Goal: Task Accomplishment & Management: Complete application form

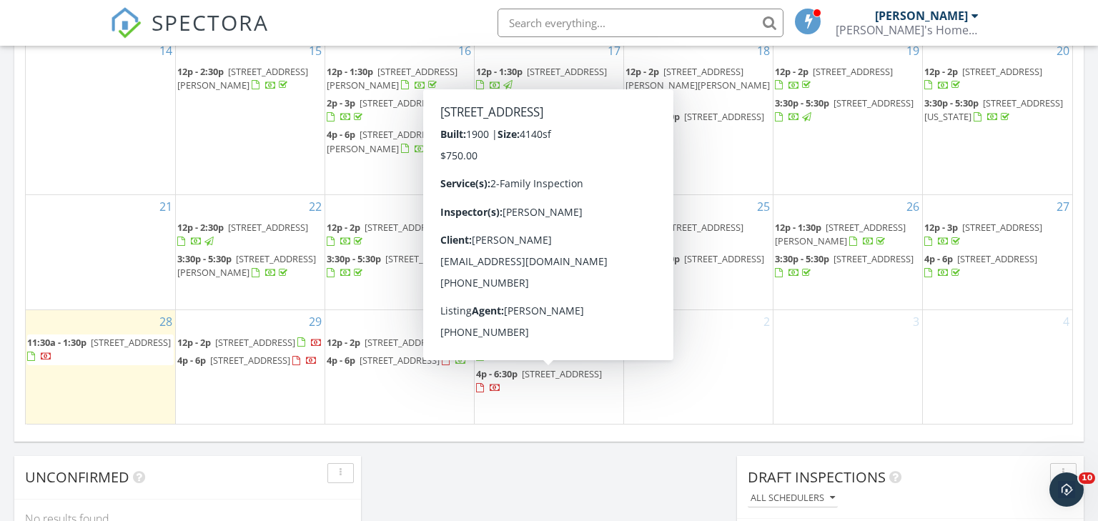
click at [550, 374] on span "[STREET_ADDRESS]" at bounding box center [562, 374] width 80 height 13
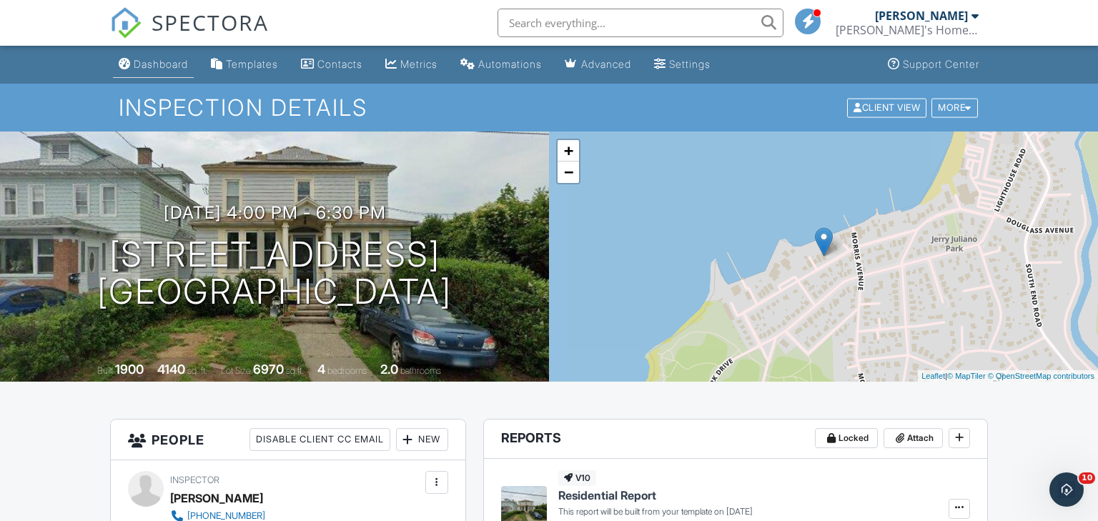
click at [157, 62] on div "Dashboard" at bounding box center [161, 64] width 54 height 12
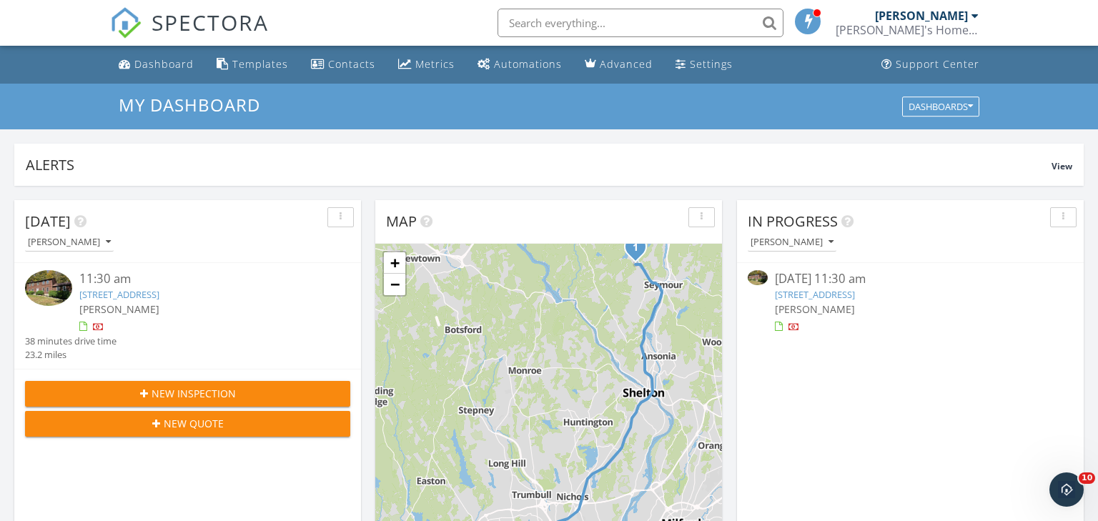
click at [232, 392] on span "New Inspection" at bounding box center [194, 393] width 84 height 15
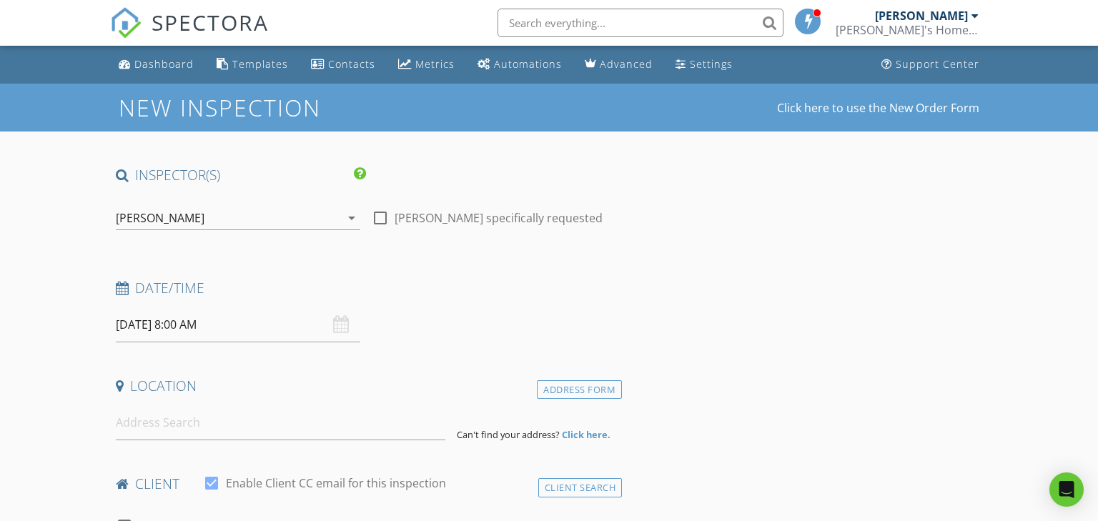
click at [240, 335] on input "09/29/2025 8:00 AM" at bounding box center [238, 324] width 245 height 35
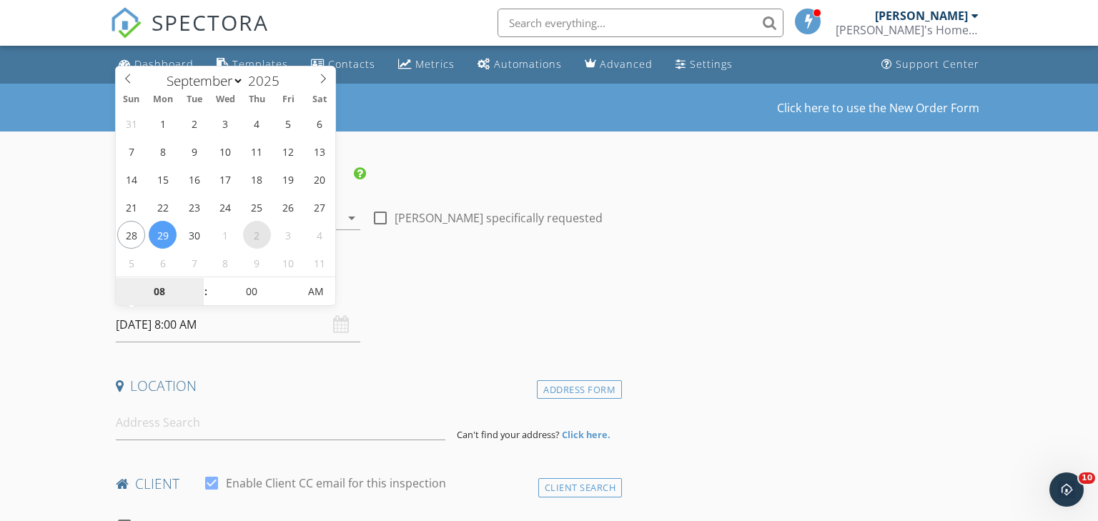
select select "9"
type input "10/02/2025 8:00 AM"
type input "09"
type input "10/02/2025 9:00 AM"
click at [197, 283] on span at bounding box center [199, 284] width 10 height 14
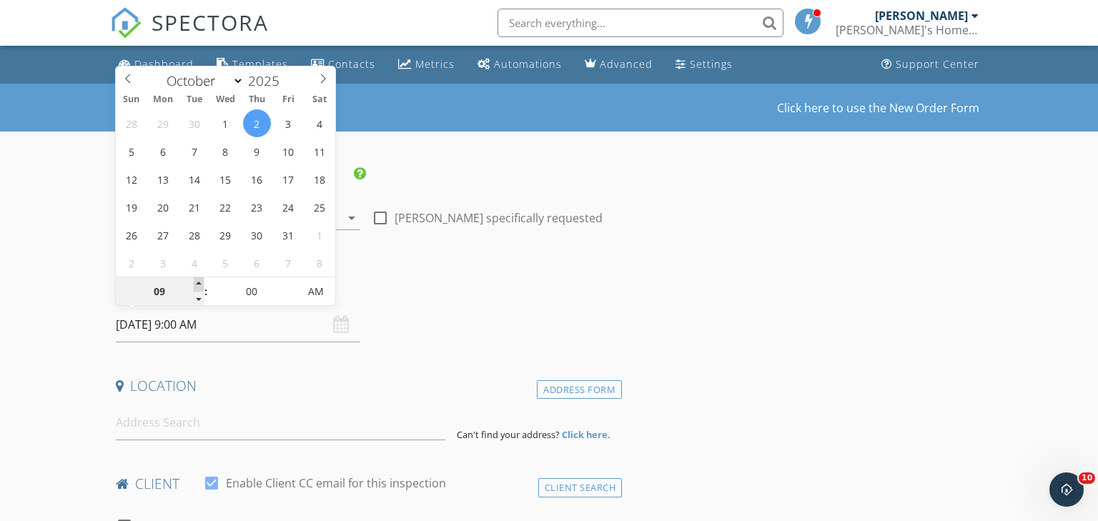
type input "10"
type input "10/02/2025 10:00 AM"
click at [197, 283] on span at bounding box center [199, 284] width 10 height 14
type input "11"
type input "10/02/2025 11:00 AM"
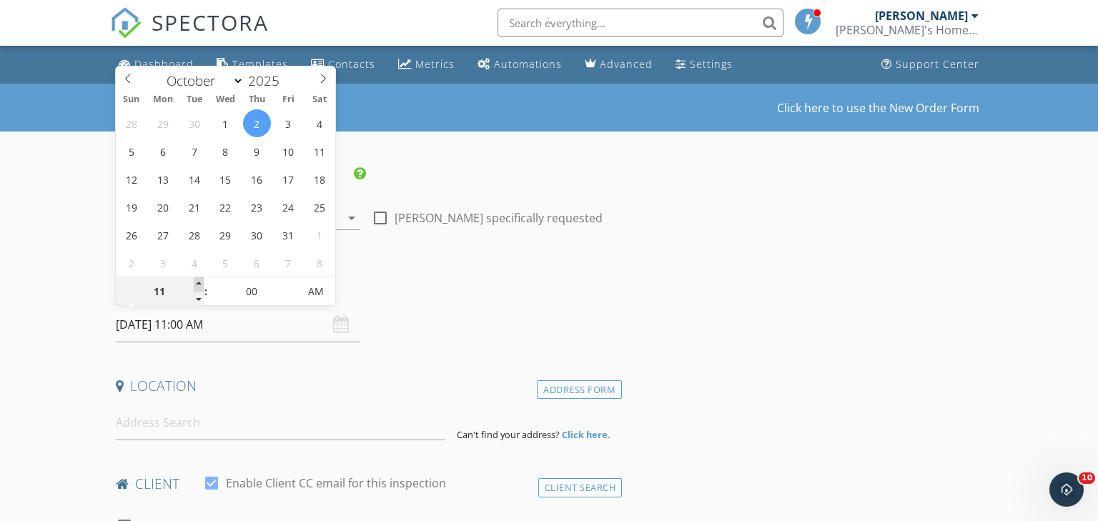
click at [197, 283] on span at bounding box center [199, 284] width 10 height 14
type input "12"
type input "10/02/2025 12:00 PM"
click at [197, 283] on span at bounding box center [199, 284] width 10 height 14
type input "01"
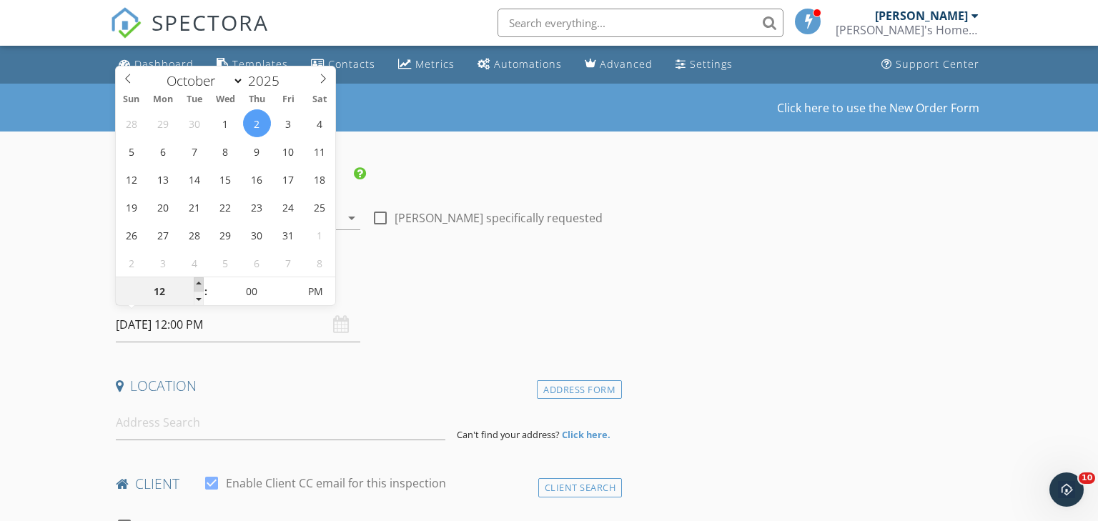
type input "10/02/2025 1:00 PM"
click at [197, 283] on span at bounding box center [199, 284] width 10 height 14
type input "02"
type input "10/02/2025 2:00 PM"
click at [197, 283] on span at bounding box center [199, 284] width 10 height 14
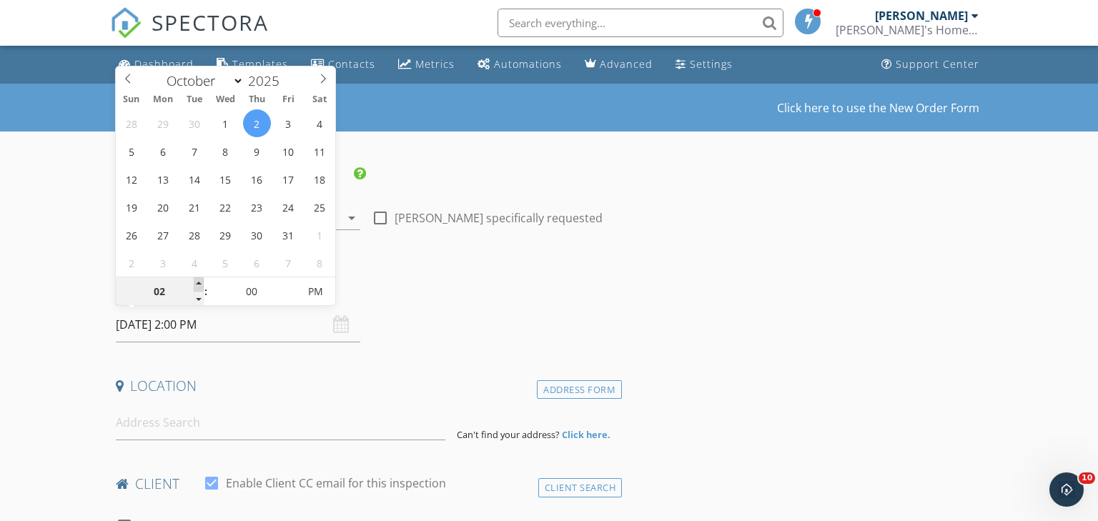
type input "03"
type input "10/02/2025 3:00 PM"
click at [197, 283] on span at bounding box center [199, 284] width 10 height 14
type input "05"
type input "10/02/2025 3:05 PM"
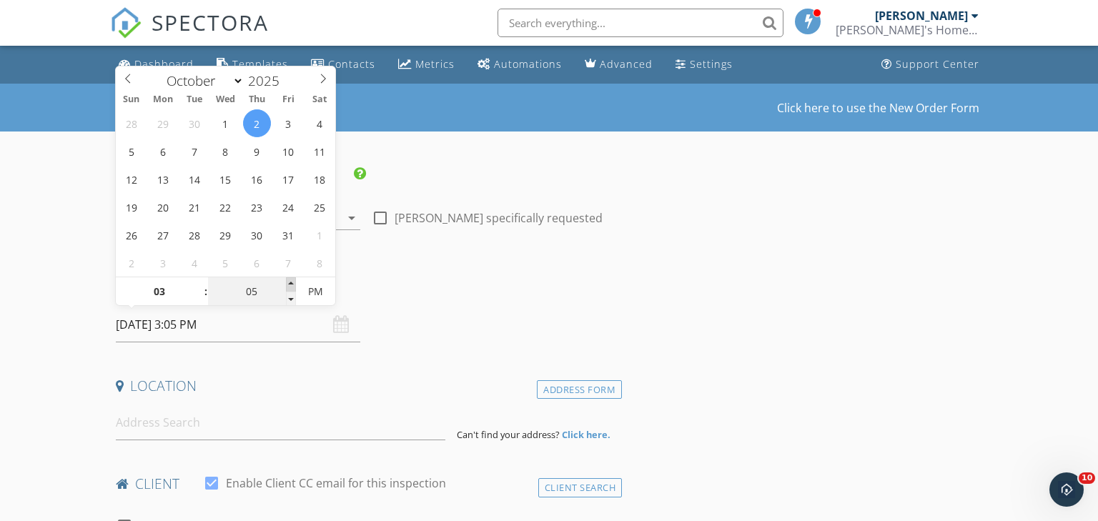
click at [290, 281] on span at bounding box center [291, 284] width 10 height 14
type input "10"
type input "10/02/2025 3:10 PM"
click at [290, 281] on span at bounding box center [291, 284] width 10 height 14
type input "15"
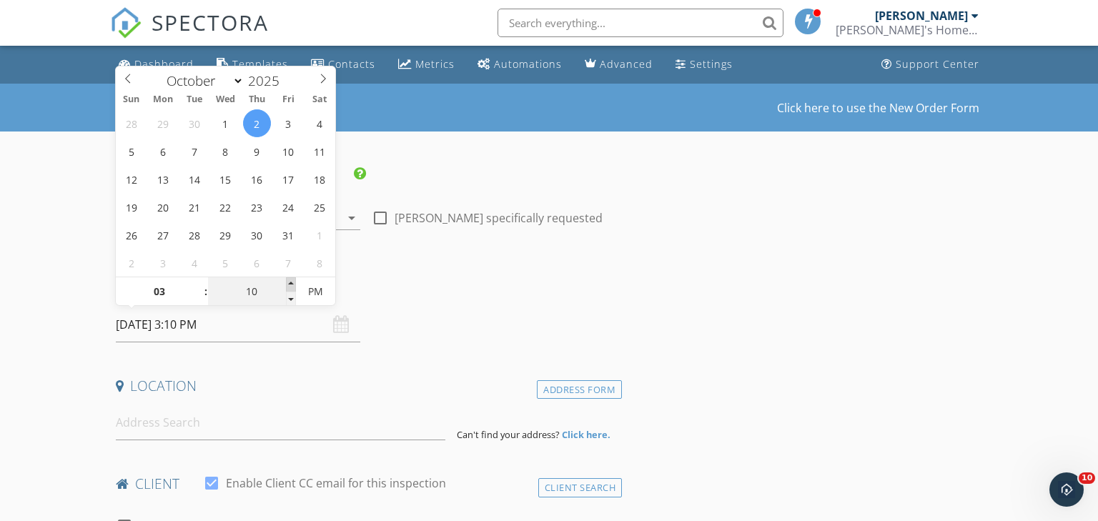
type input "10/02/2025 3:15 PM"
click at [290, 281] on span at bounding box center [291, 284] width 10 height 14
type input "20"
type input "10/02/2025 3:20 PM"
click at [290, 281] on span at bounding box center [291, 284] width 10 height 14
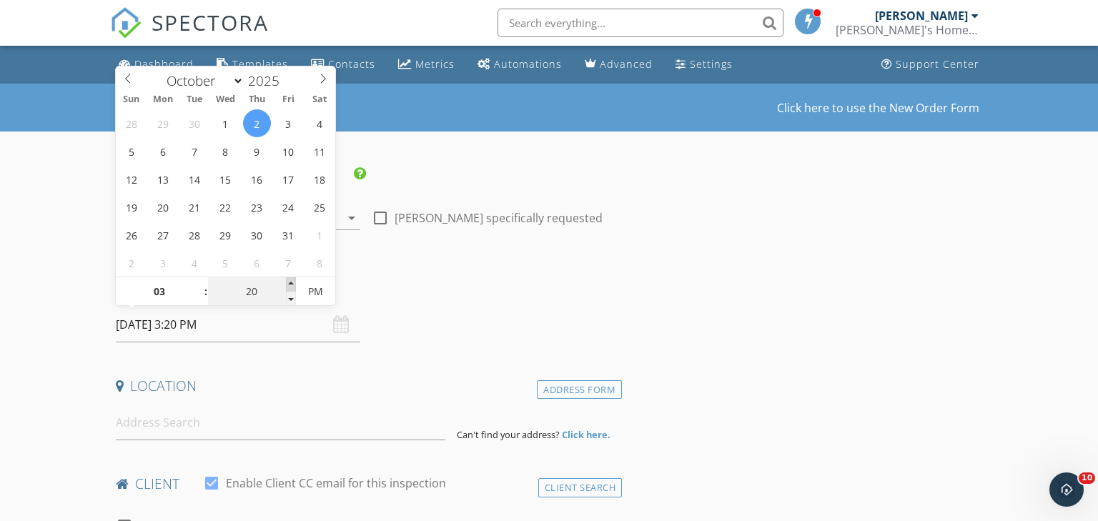
type input "25"
type input "10/02/2025 3:25 PM"
click at [290, 281] on span at bounding box center [291, 284] width 10 height 14
type input "30"
type input "[DATE] 3:30 PM"
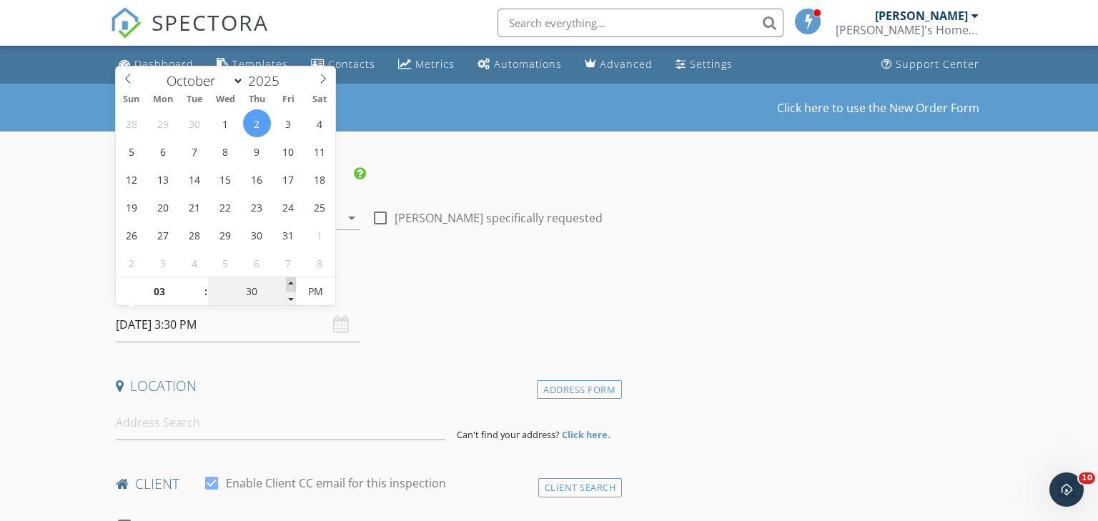
click at [290, 281] on span at bounding box center [291, 284] width 10 height 14
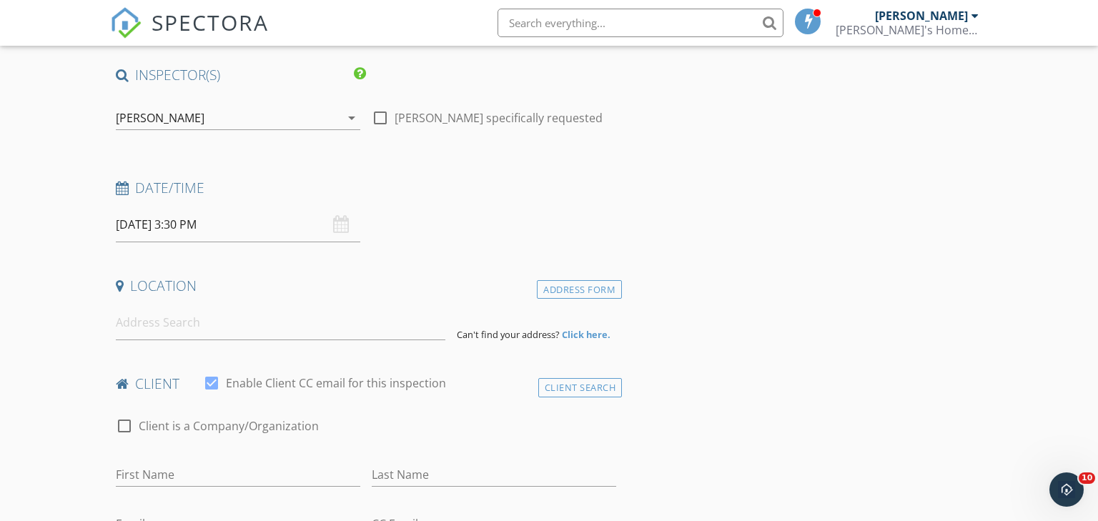
scroll to position [101, 0]
click at [137, 318] on input at bounding box center [281, 322] width 330 height 35
type input "4"
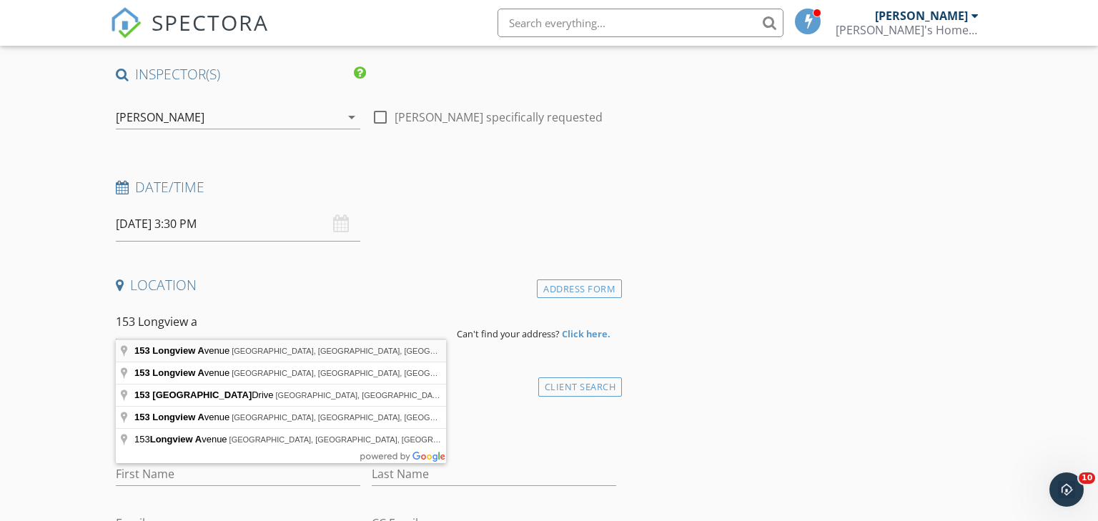
type input "153 Longview Avenue, Fairfield, CT, USA"
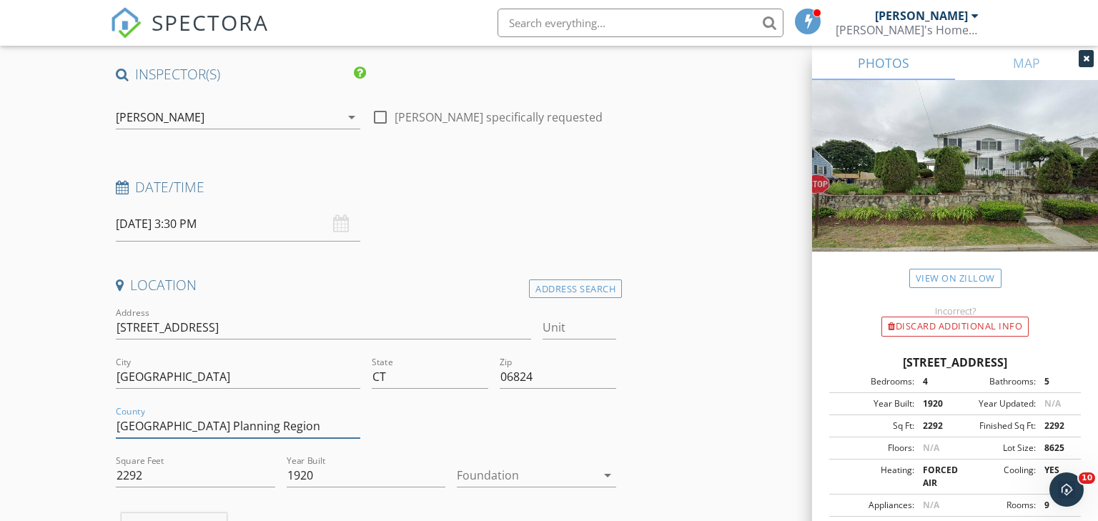
click at [230, 427] on input "Greater Bridgeport Planning Region" at bounding box center [238, 427] width 245 height 24
type input "Fairfield"
click at [149, 473] on input "2292" at bounding box center [195, 476] width 159 height 24
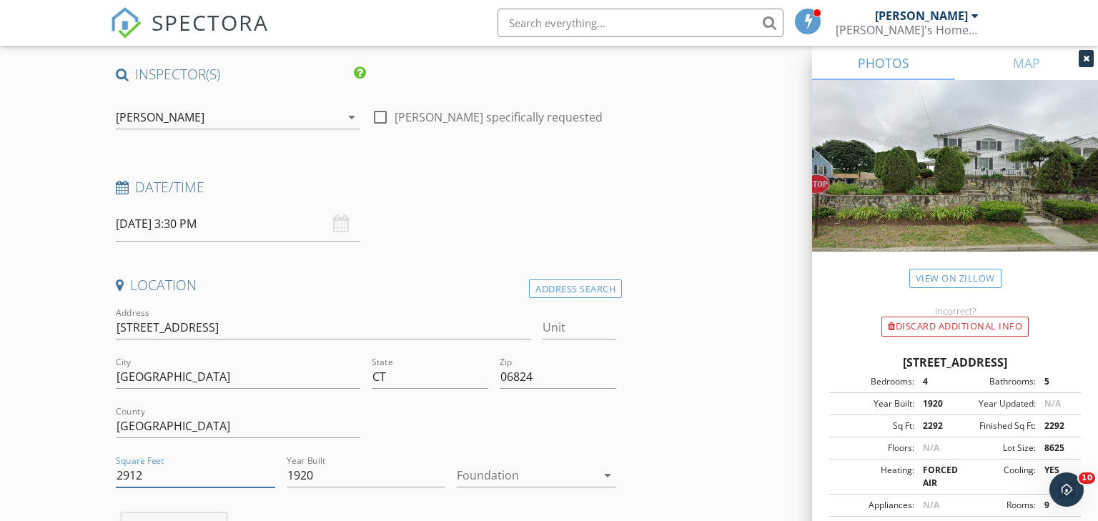
type input "2912"
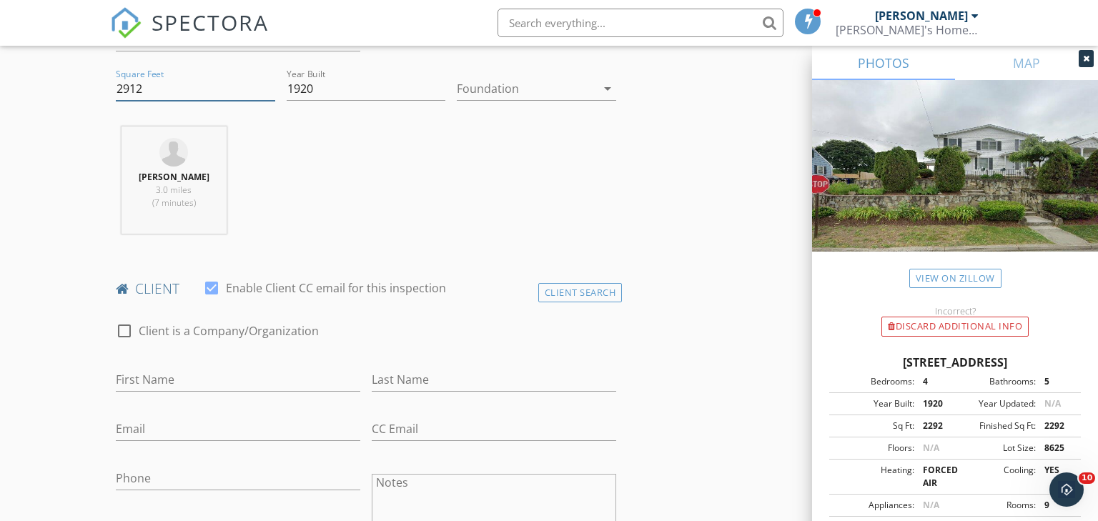
scroll to position [488, 0]
drag, startPoint x: 151, startPoint y: 379, endPoint x: 273, endPoint y: 415, distance: 127.4
click at [153, 379] on input "First Name" at bounding box center [238, 380] width 245 height 24
type input "Juan"
type input "Soto"
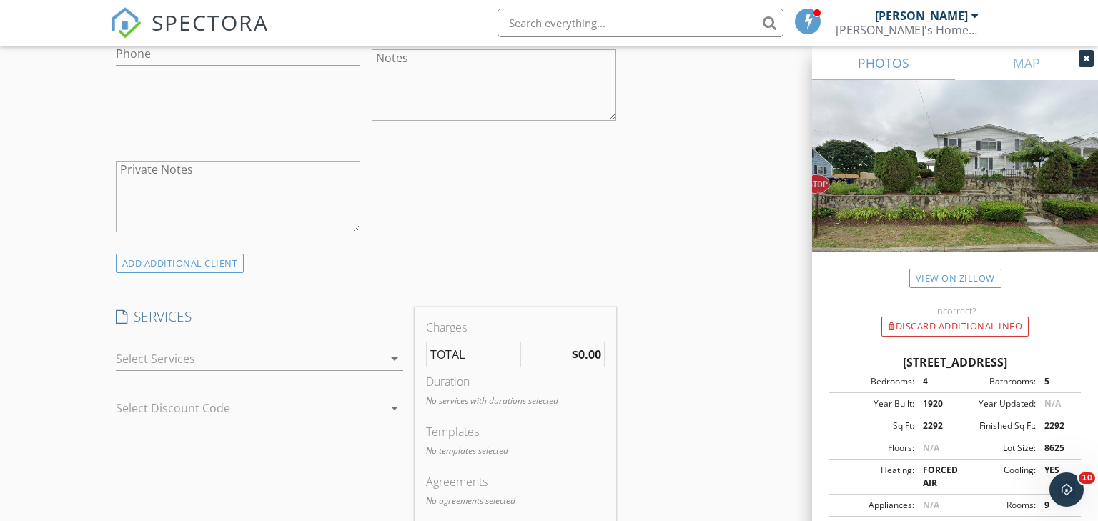
scroll to position [921, 0]
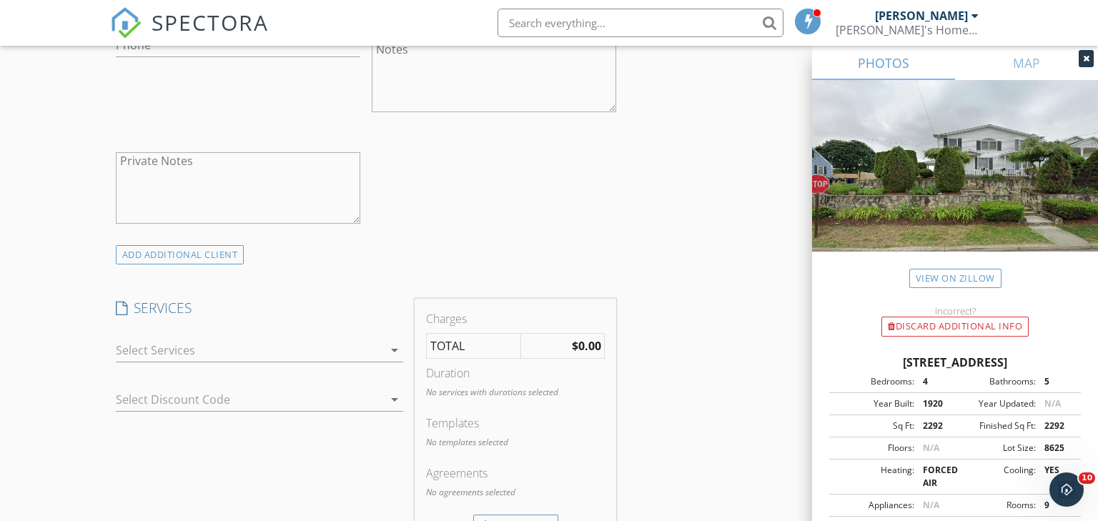
type input "vesoto51@gmail.com"
click at [153, 350] on div at bounding box center [249, 350] width 267 height 23
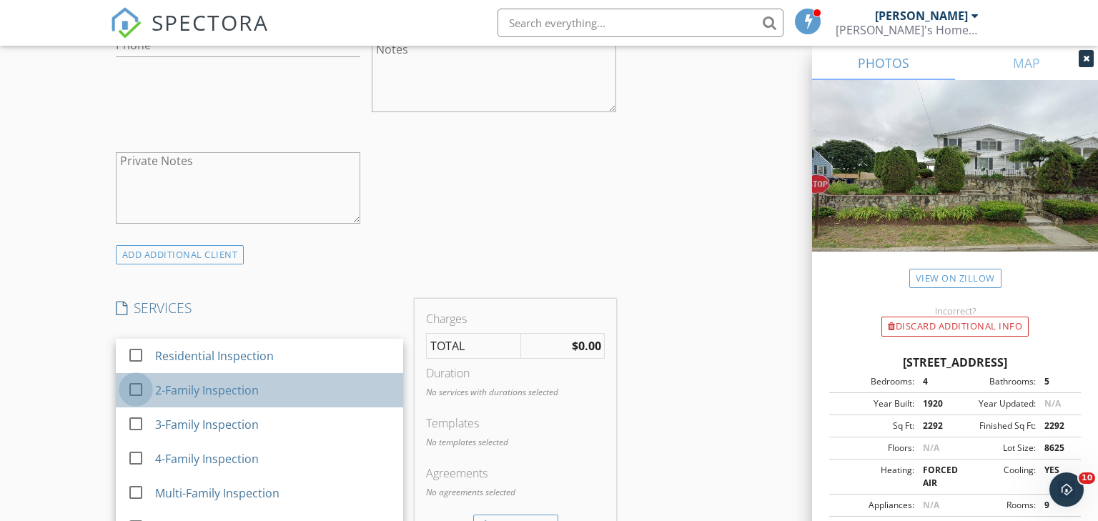
click at [138, 385] on div at bounding box center [136, 390] width 24 height 24
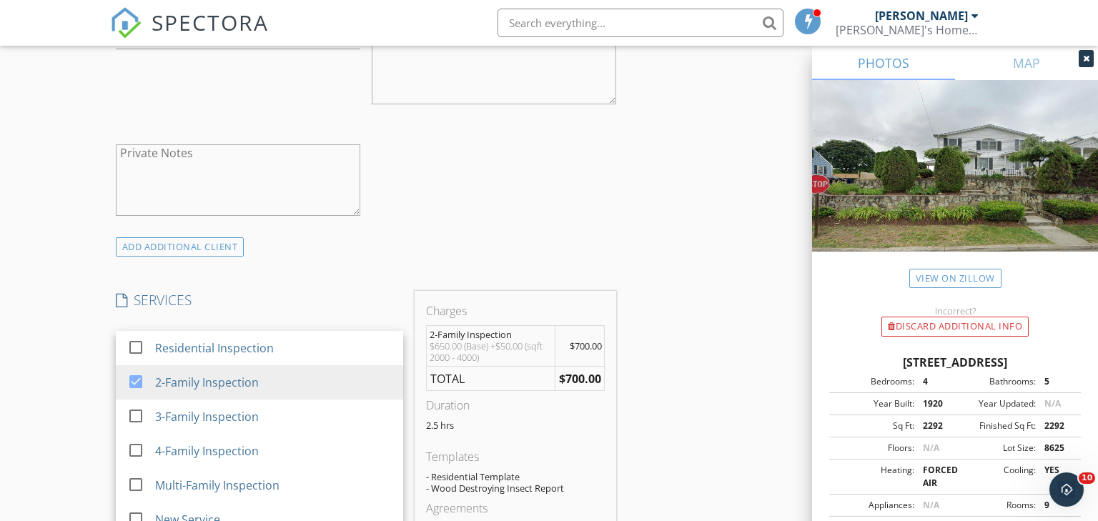
scroll to position [1083, 0]
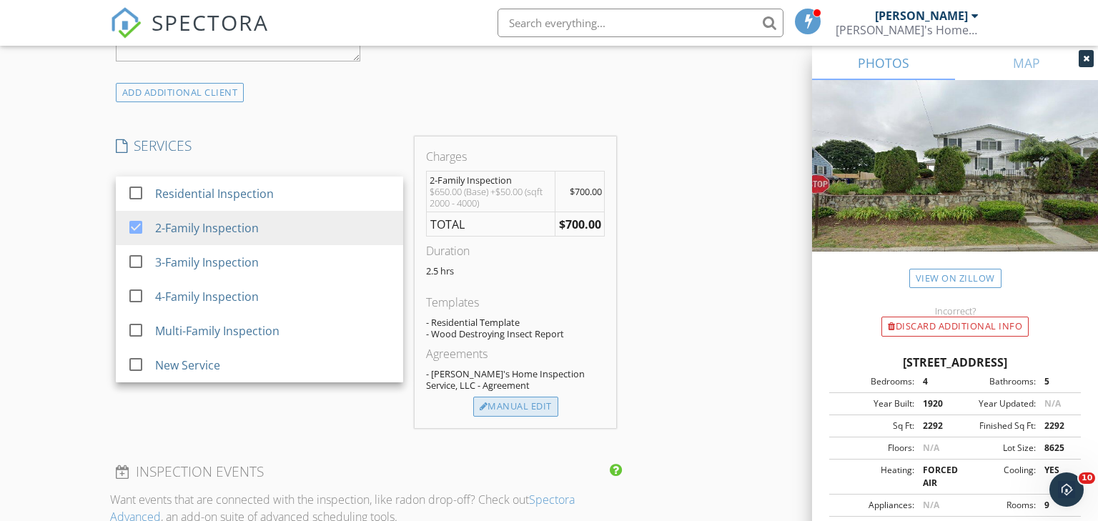
click at [537, 410] on div "Manual Edit" at bounding box center [515, 407] width 85 height 20
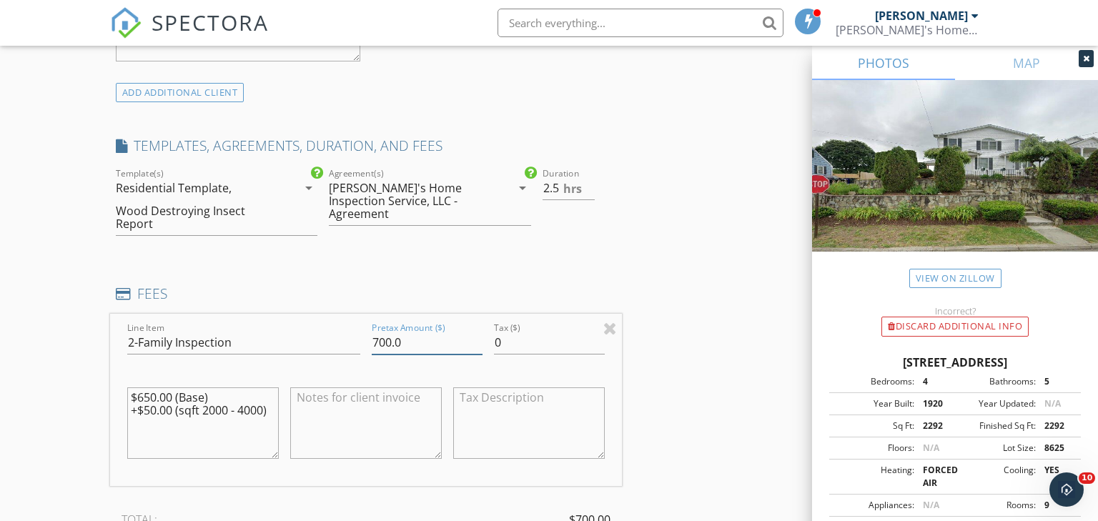
click at [377, 338] on input "700.0" at bounding box center [427, 343] width 111 height 24
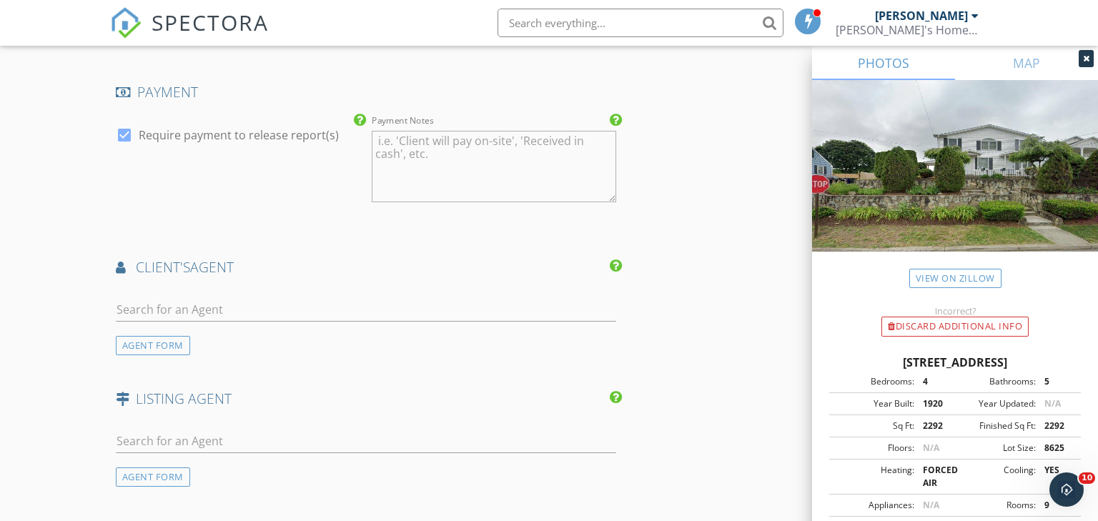
scroll to position [1756, 0]
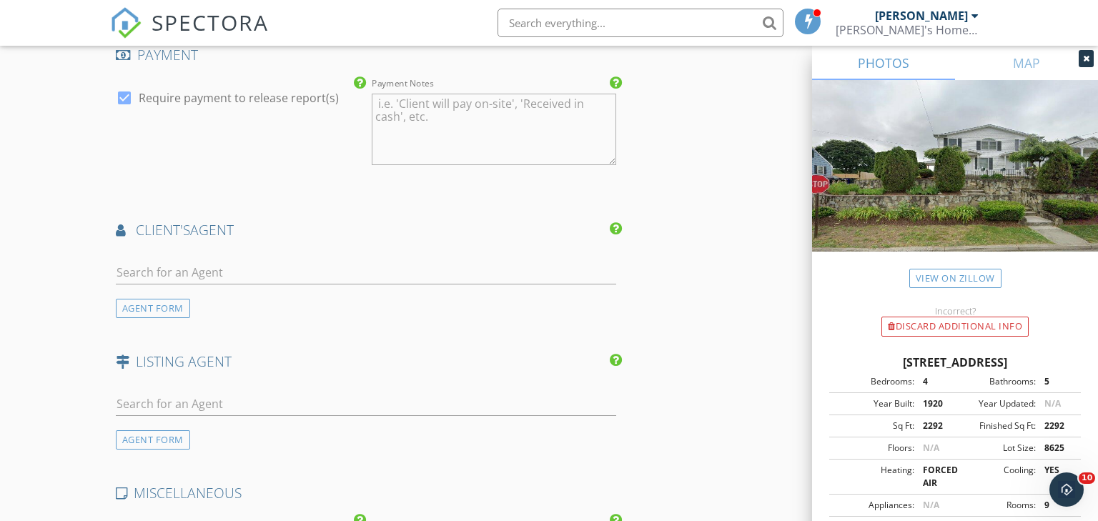
type input "600.0"
drag, startPoint x: 195, startPoint y: 273, endPoint x: 230, endPoint y: 292, distance: 39.4
click at [203, 275] on input "text" at bounding box center [366, 273] width 501 height 24
type input "Ignacio"
click at [195, 302] on div "Ignacio Navarro" at bounding box center [201, 298] width 89 height 17
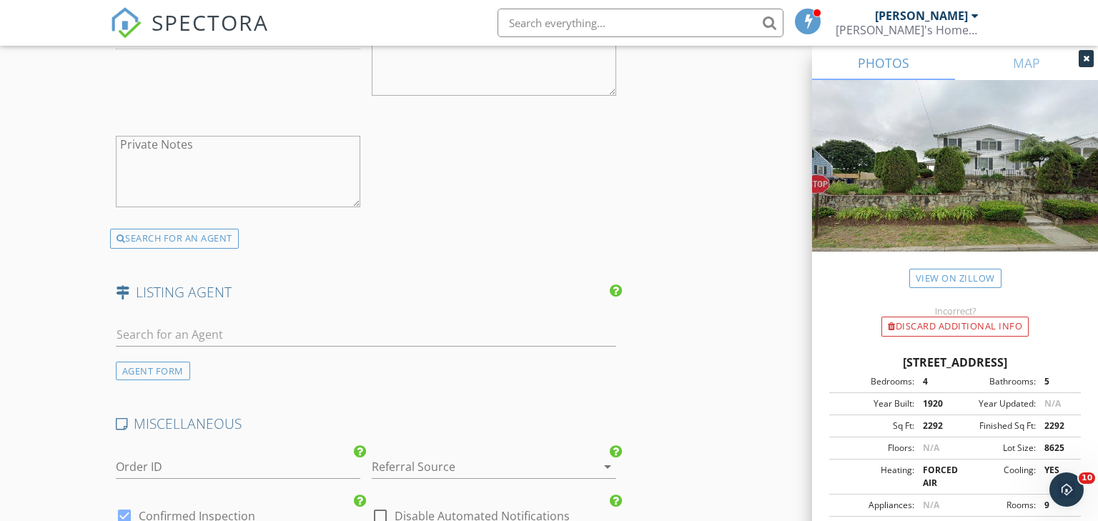
scroll to position [2151, 0]
click at [141, 364] on div "AGENT FORM" at bounding box center [153, 371] width 74 height 19
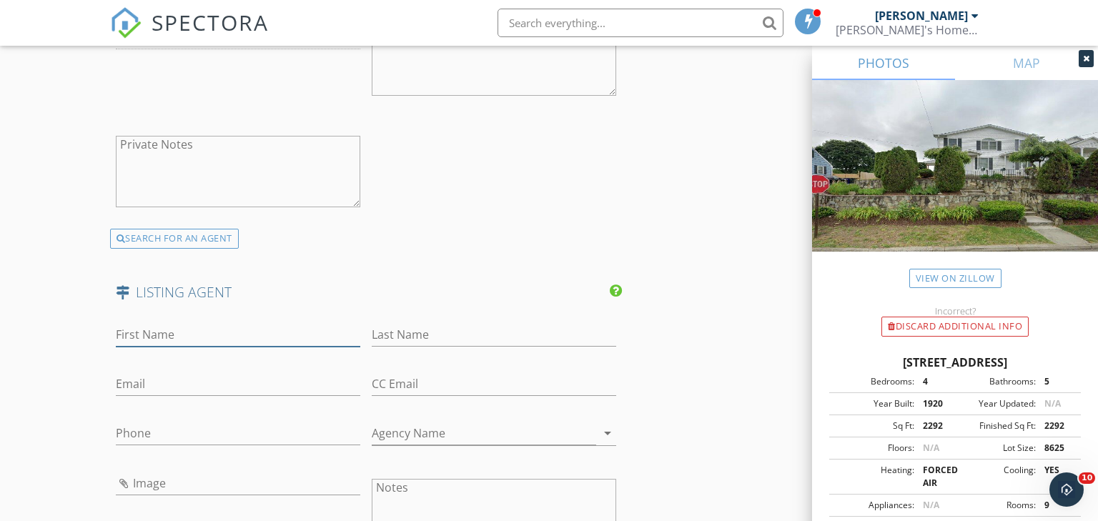
click at [134, 332] on input "First Name" at bounding box center [238, 335] width 245 height 24
type input "Christine"
type input "Ricci"
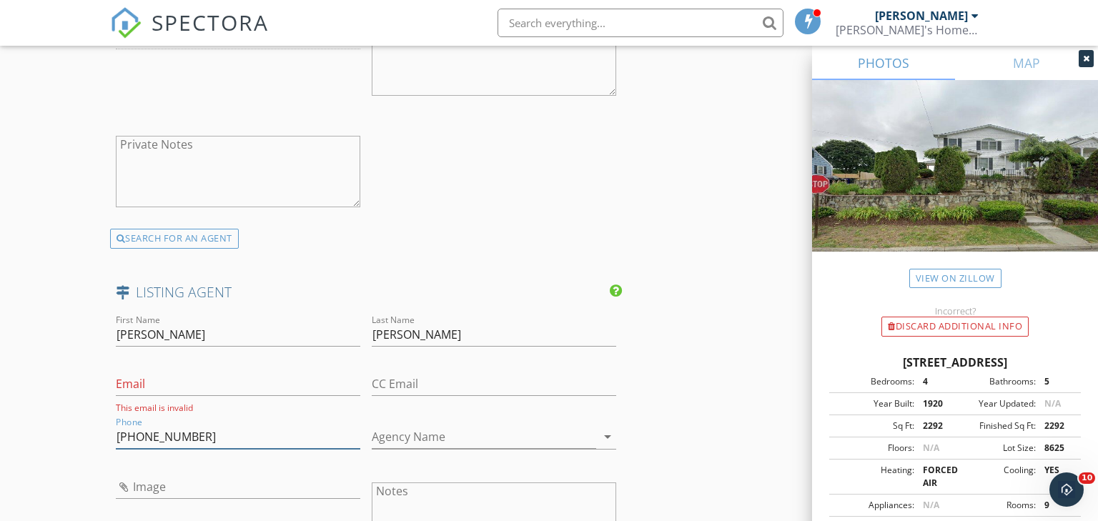
type input "914-403-0179"
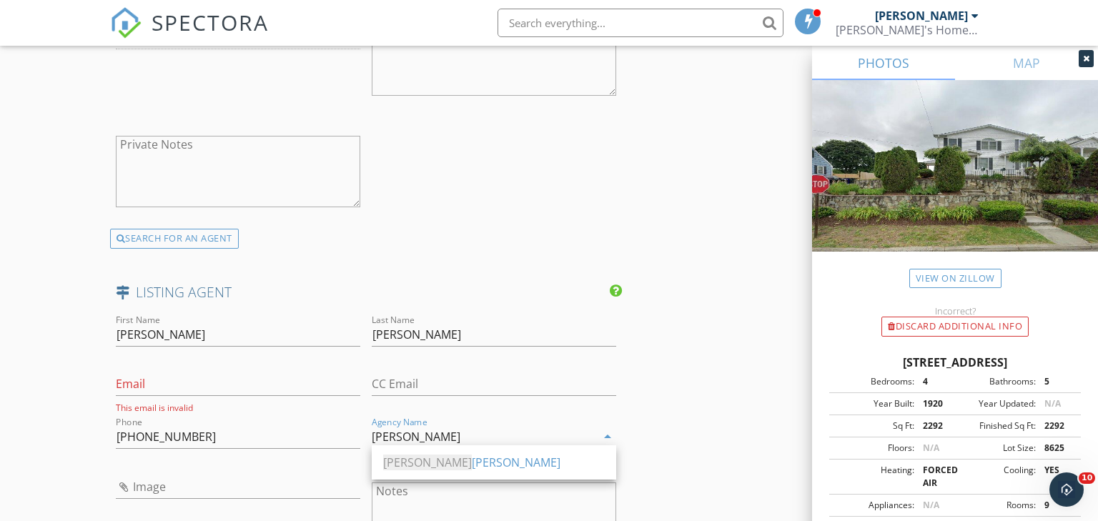
click at [426, 467] on div "Keller Williams" at bounding box center [494, 462] width 222 height 17
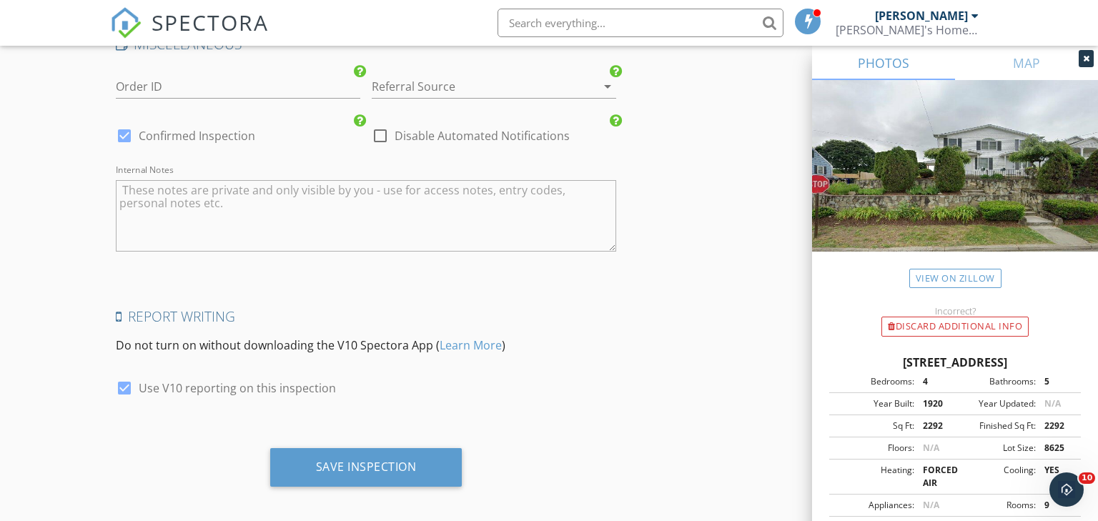
scroll to position [2861, 0]
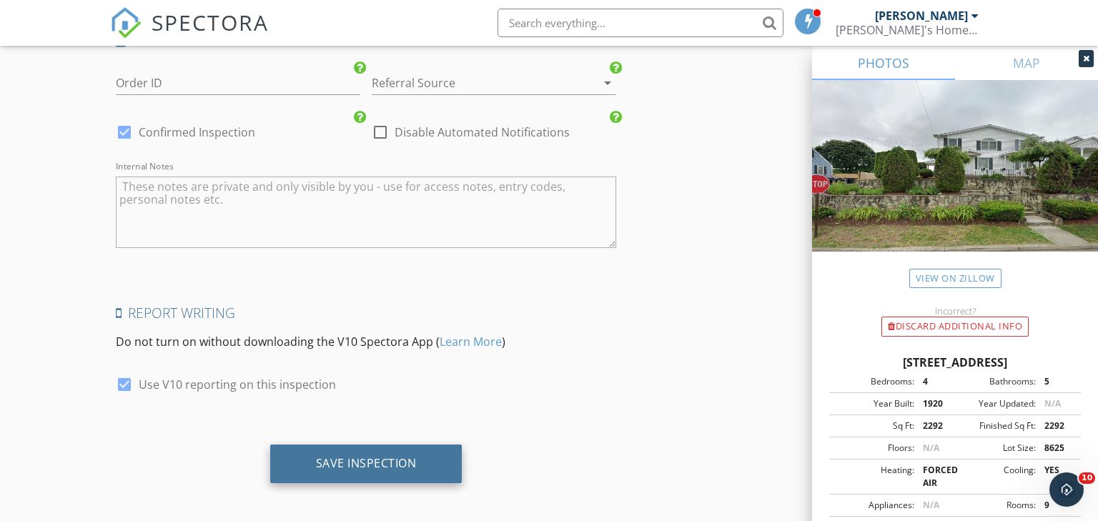
type input "Keller Williams"
click at [345, 463] on div "Save Inspection" at bounding box center [366, 464] width 192 height 39
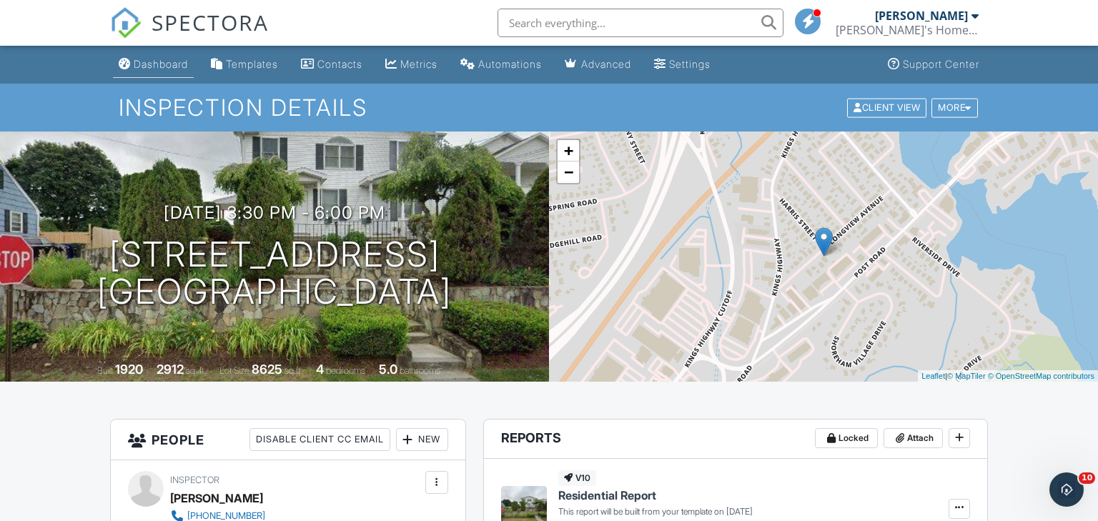
click at [162, 60] on div "Dashboard" at bounding box center [161, 64] width 54 height 12
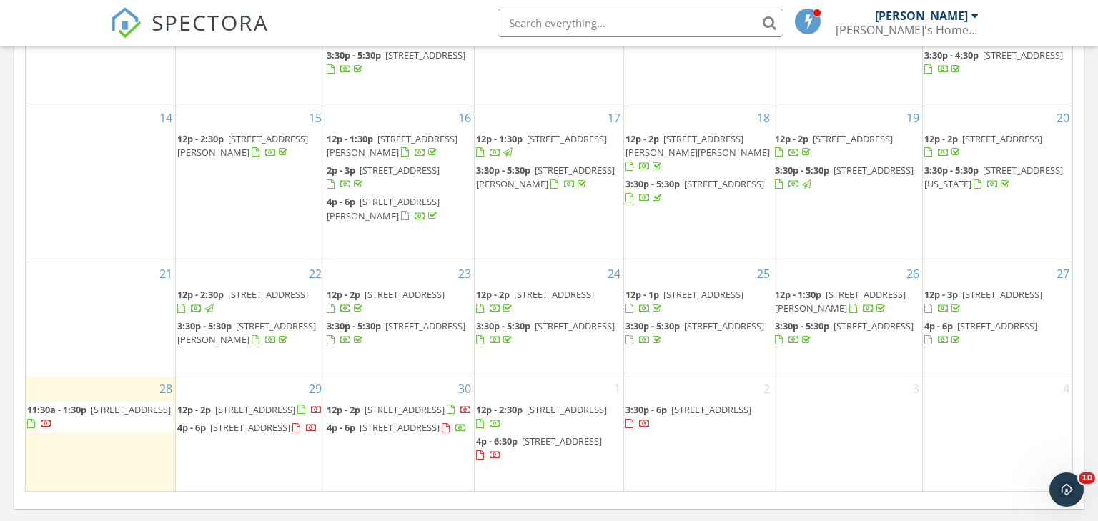
scroll to position [830, 0]
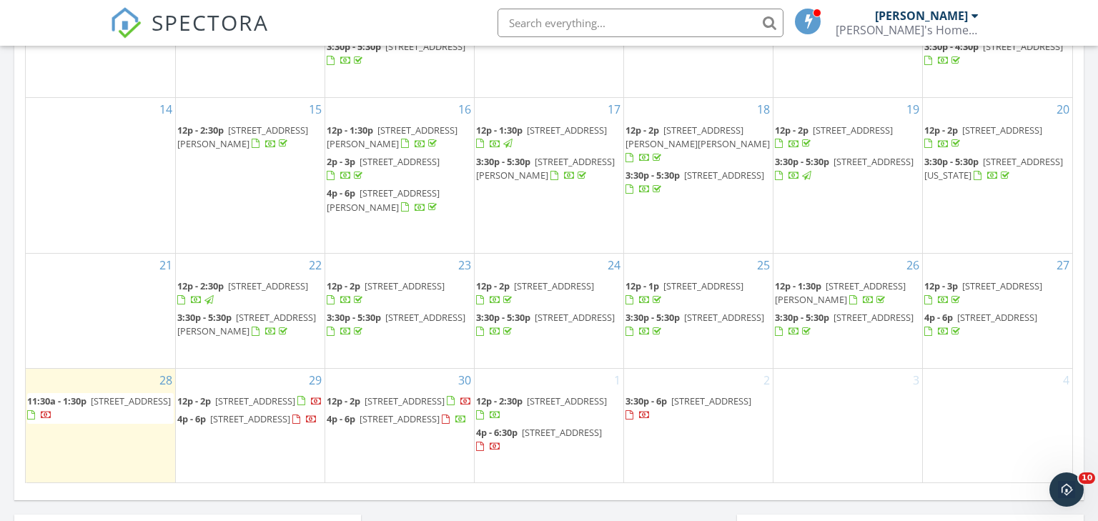
click at [671, 408] on span "[STREET_ADDRESS]" at bounding box center [711, 401] width 80 height 13
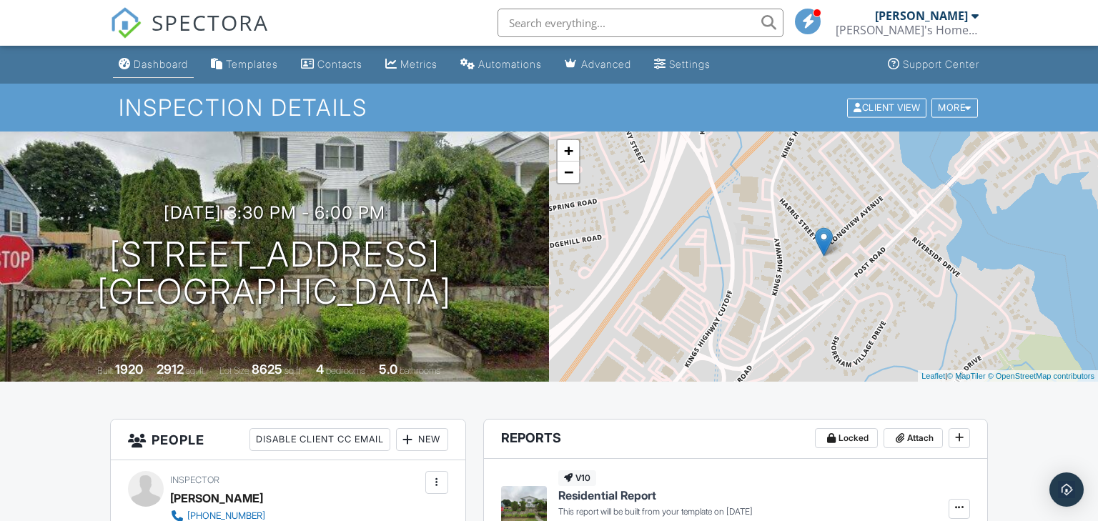
click at [154, 66] on div "Dashboard" at bounding box center [161, 64] width 54 height 12
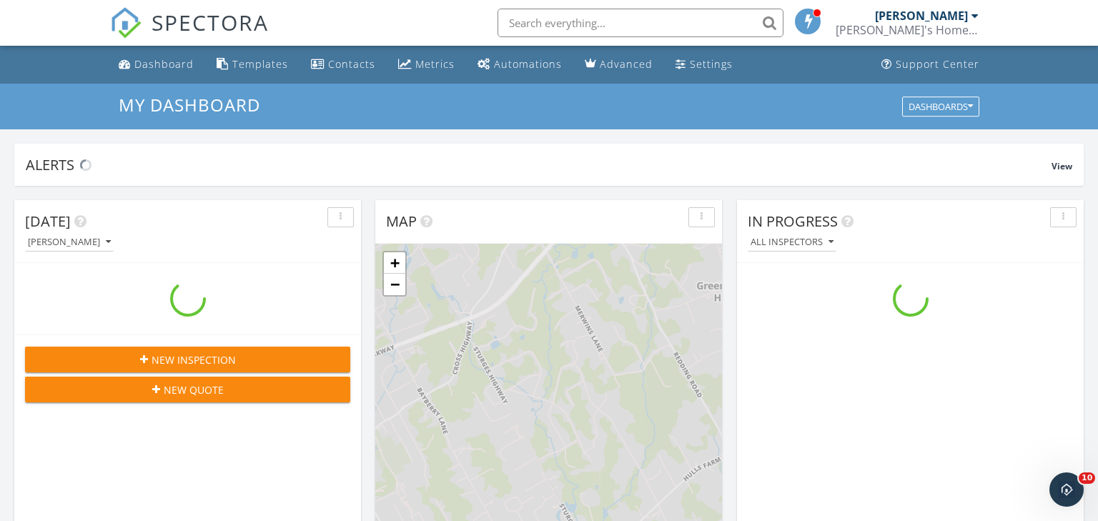
scroll to position [1302, 1099]
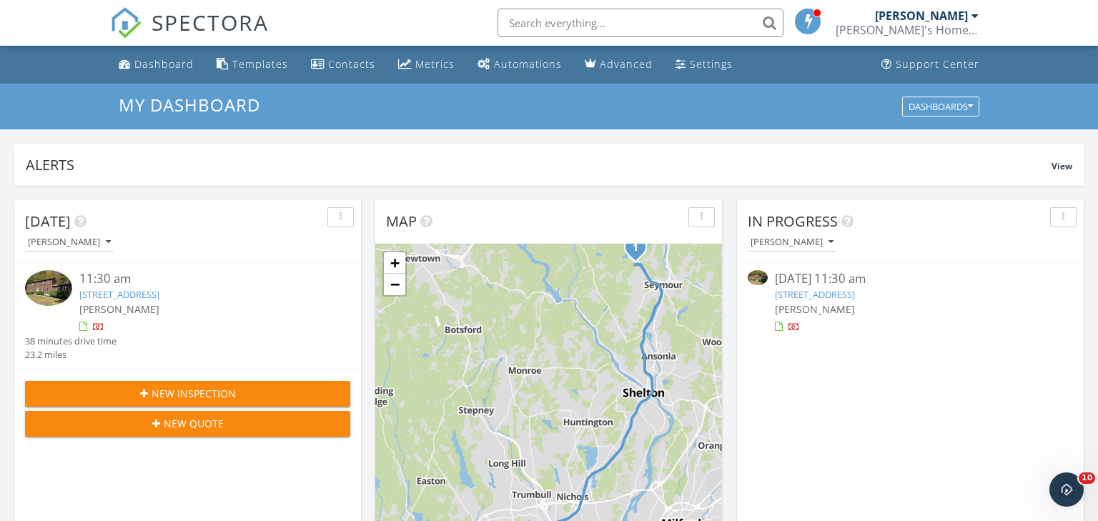
click at [190, 395] on span "New Inspection" at bounding box center [194, 393] width 84 height 15
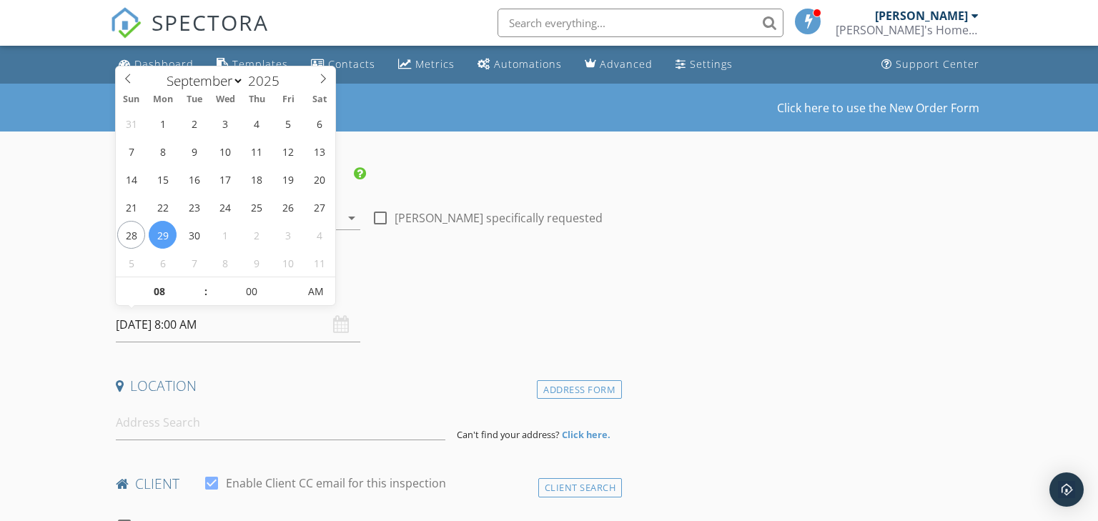
click at [222, 321] on input "09/29/2025 8:00 AM" at bounding box center [238, 324] width 245 height 35
select select "9"
type input "10/03/2025 8:00 AM"
type input "09"
type input "10/03/2025 9:00 AM"
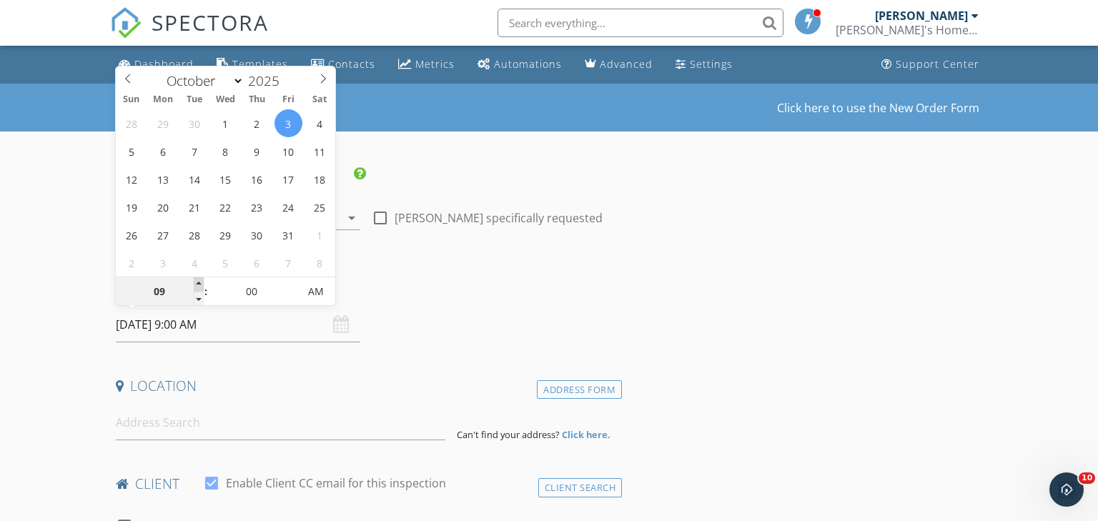
click at [199, 279] on span at bounding box center [199, 284] width 10 height 14
type input "10"
type input "10/03/2025 10:00 AM"
click at [199, 279] on span at bounding box center [199, 284] width 10 height 14
type input "11"
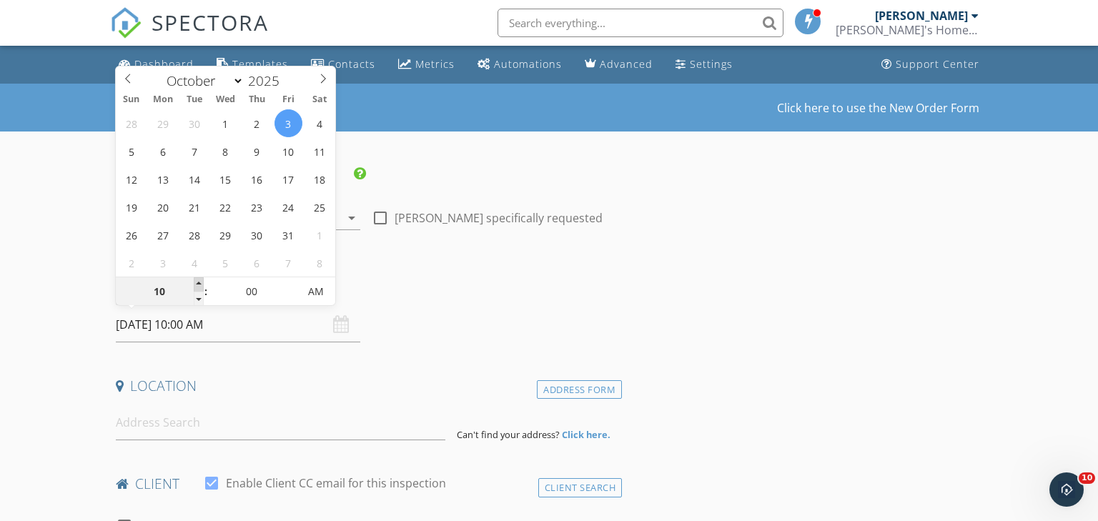
type input "10/03/2025 11:00 AM"
click at [199, 279] on span at bounding box center [199, 284] width 10 height 14
type input "12"
type input "10/03/2025 12:00 PM"
click at [199, 279] on span at bounding box center [199, 284] width 10 height 14
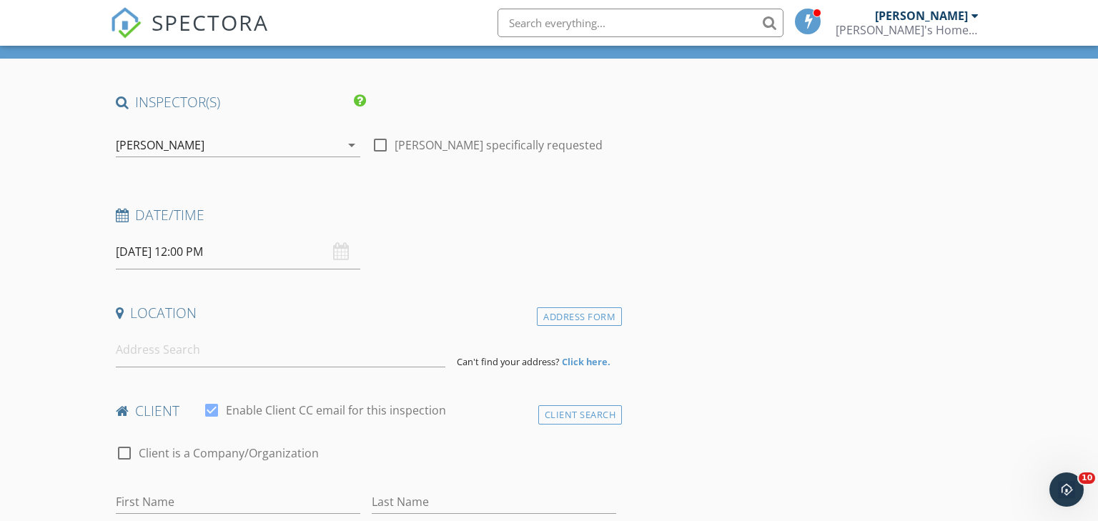
scroll to position [74, 0]
click at [164, 353] on input at bounding box center [281, 349] width 330 height 35
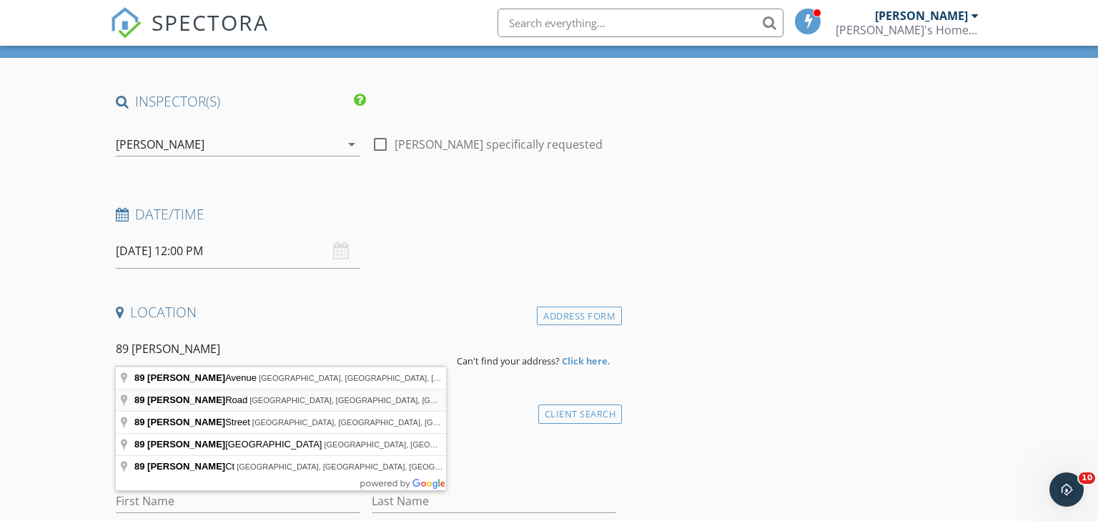
type input "89 Benedict Road, Monroe, CT, USA"
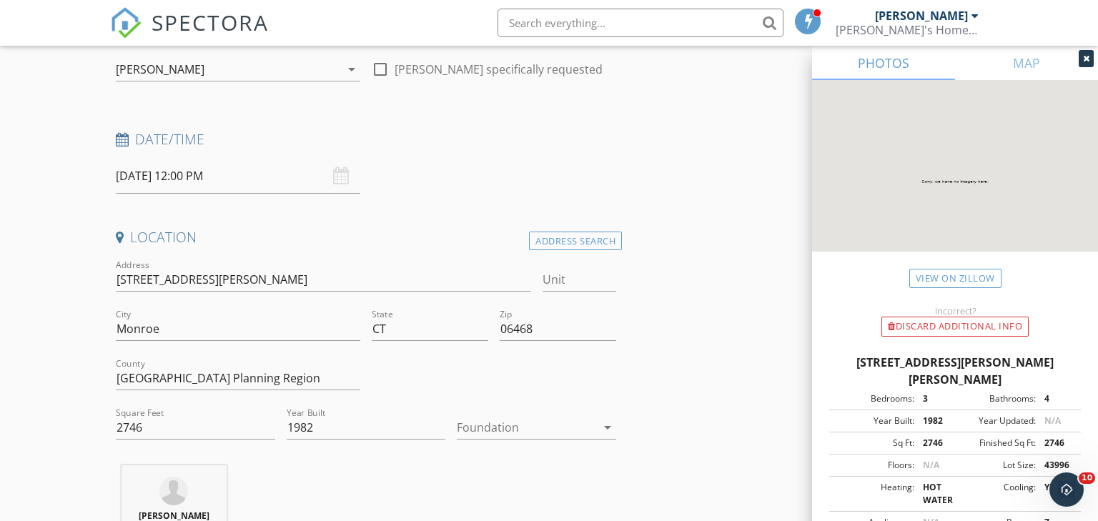
scroll to position [158, 0]
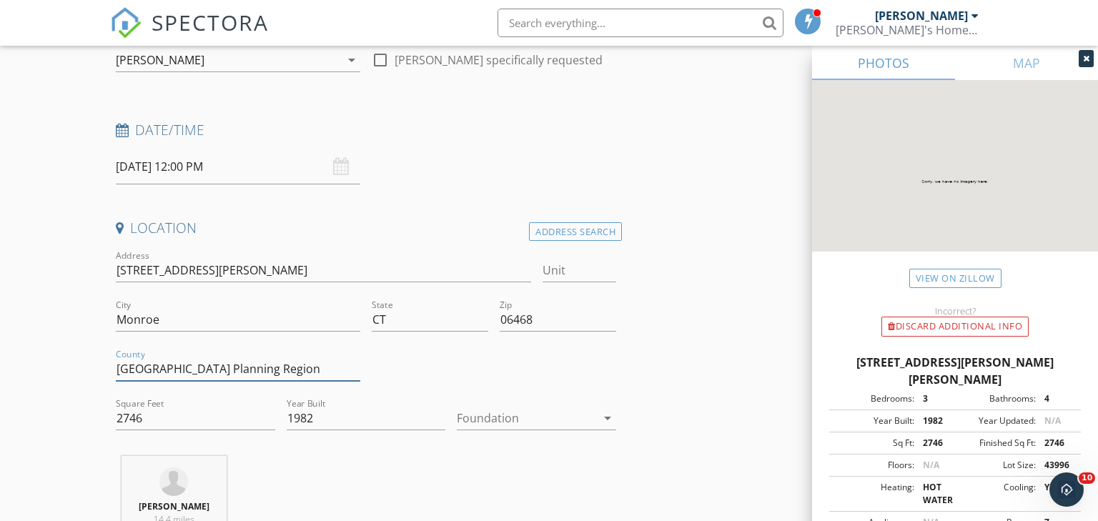
click at [177, 365] on input "Greater Bridgeport Planning Region" at bounding box center [238, 370] width 245 height 24
type input "Fairfield"
drag, startPoint x: 149, startPoint y: 416, endPoint x: 51, endPoint y: 426, distance: 97.8
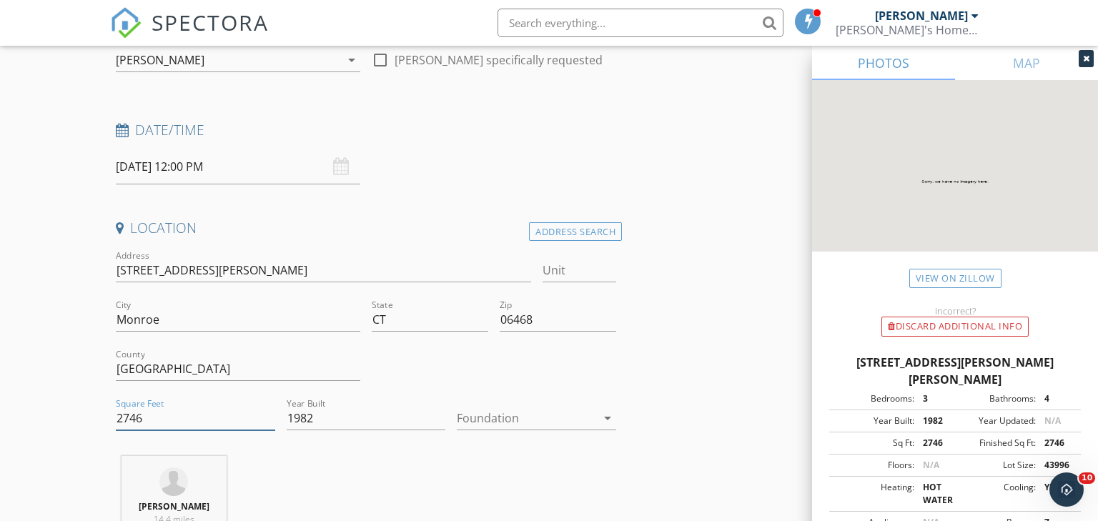
type input "3476"
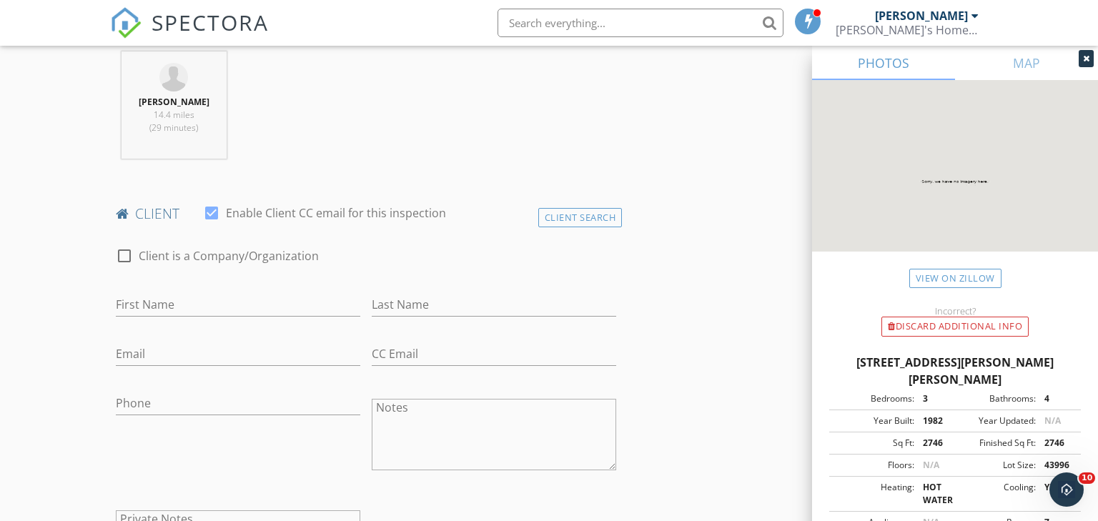
scroll to position [579, 0]
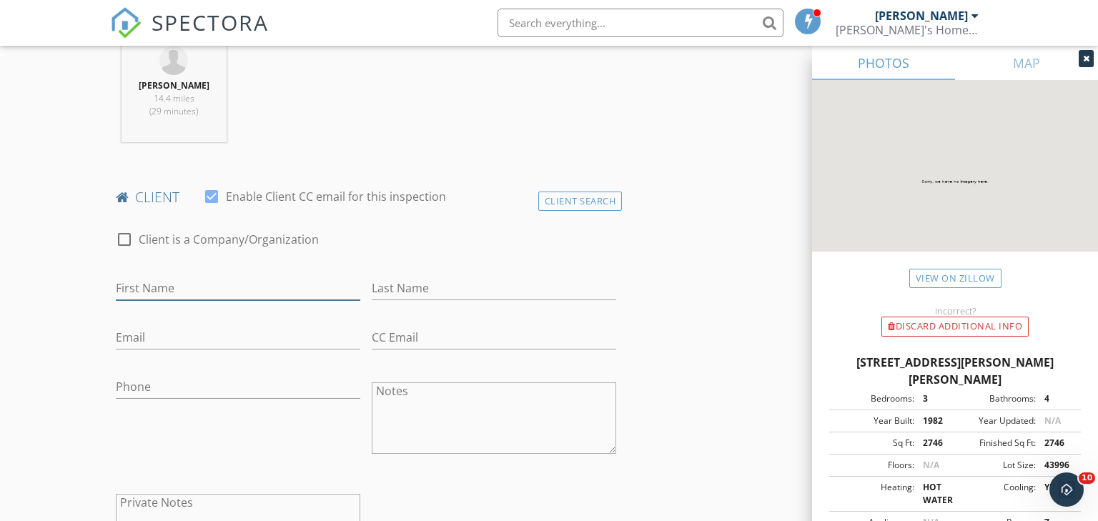
click at [144, 280] on input "First Name" at bounding box center [238, 289] width 245 height 24
type input "Kristie and Pat"
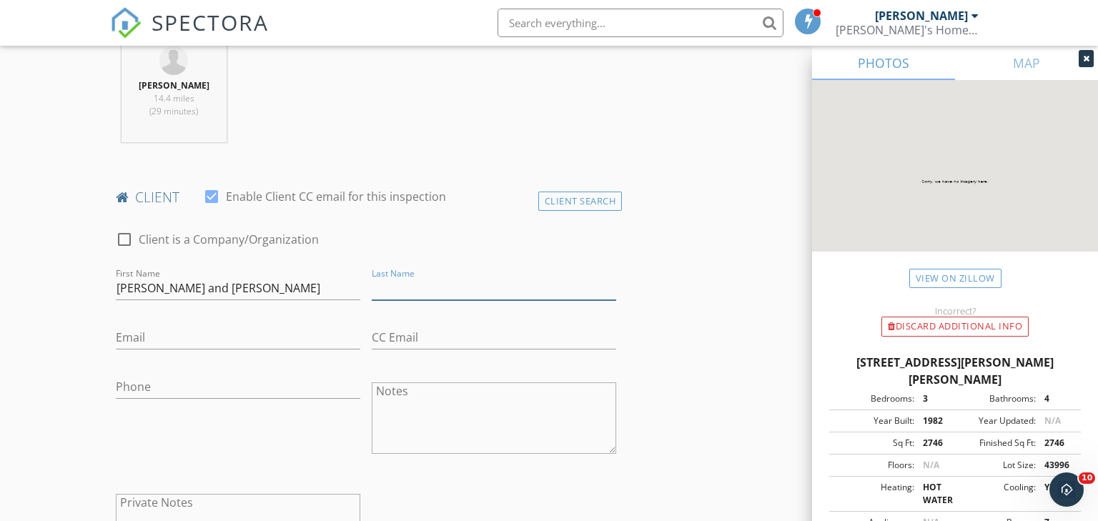
type input "R"
type input "f"
type input "Fortuna"
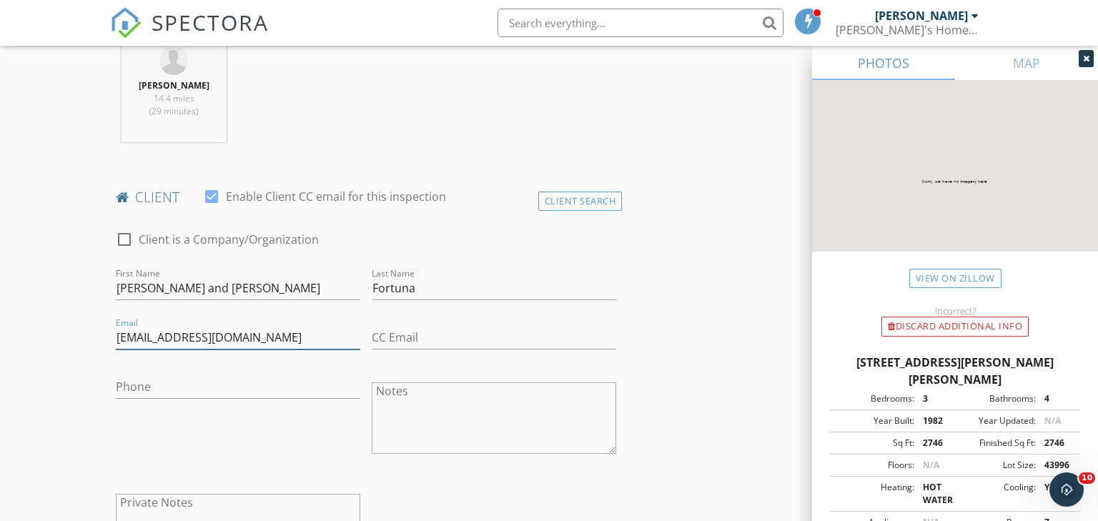
type input "kristiefortuna11@gmail.com"
type input "patrick"
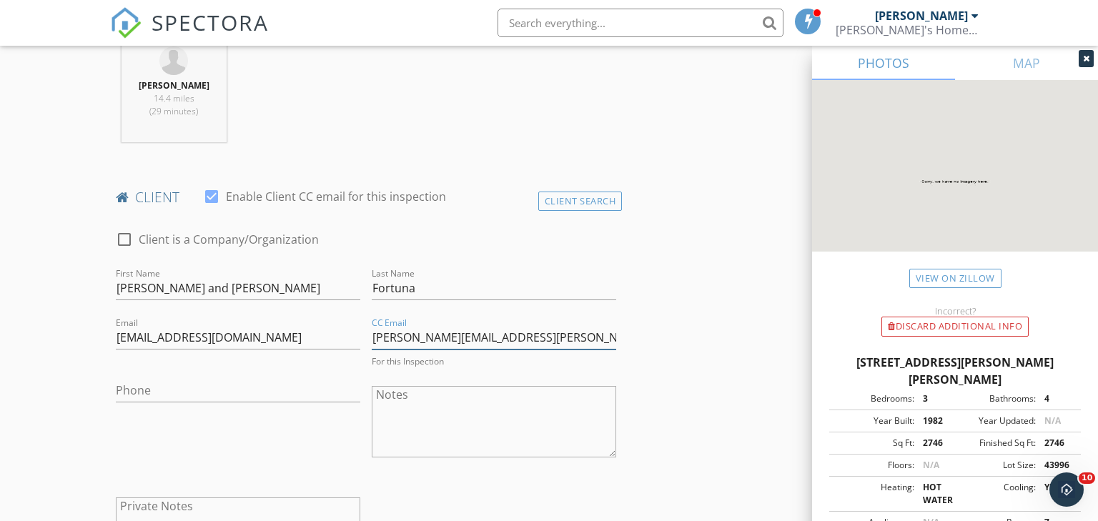
click at [378, 341] on input "Patrick.james.fortuna@gmail.com" at bounding box center [494, 338] width 245 height 24
type input "patrick.james.fortuna@gmail.com"
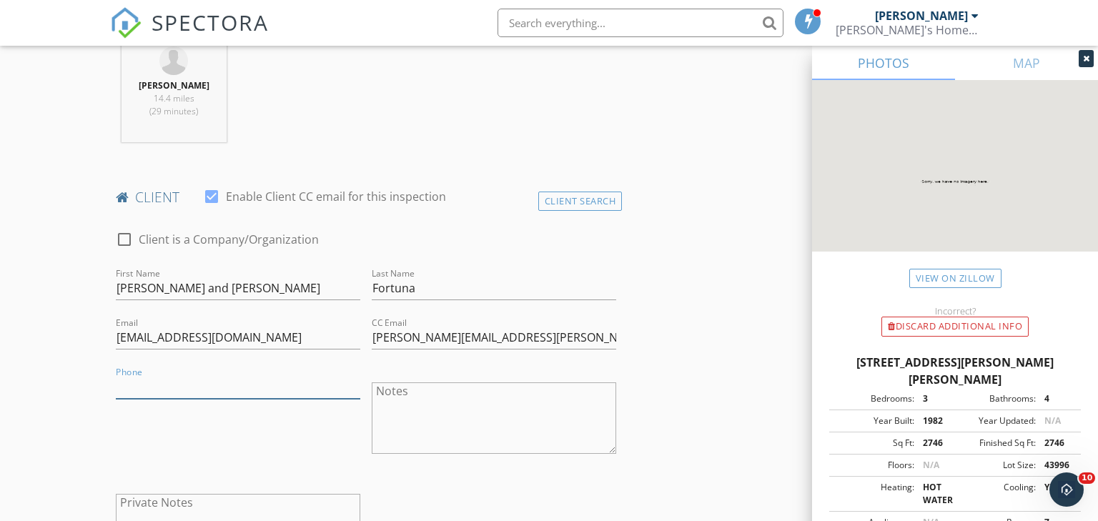
click at [147, 388] on input "Phone" at bounding box center [238, 387] width 245 height 24
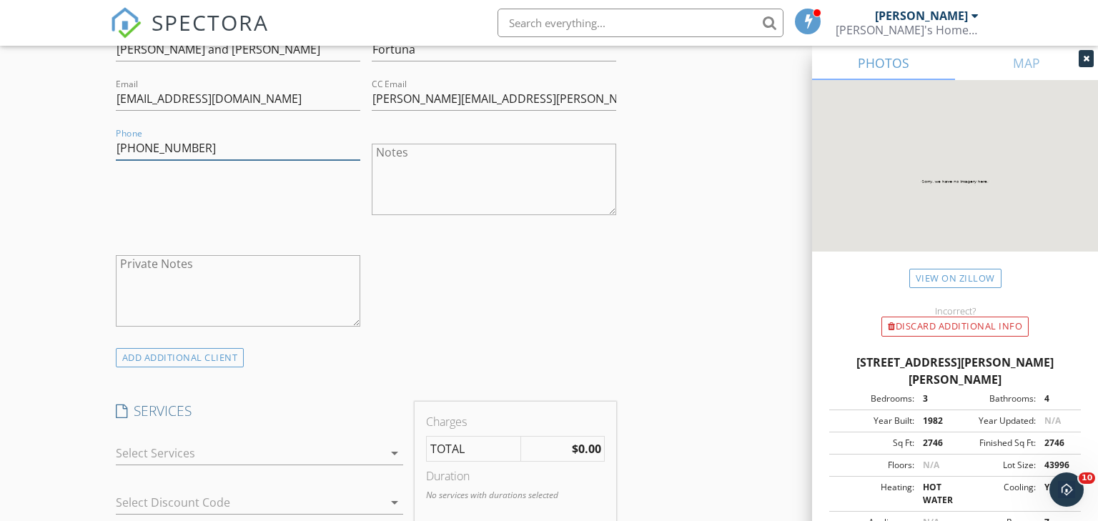
scroll to position [835, 0]
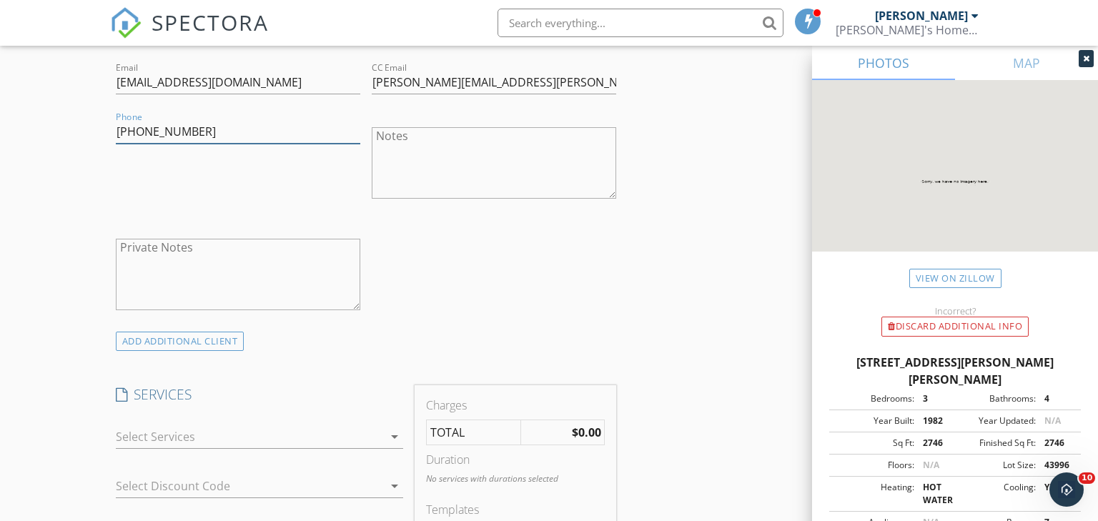
type input "203-671-1432"
click at [131, 438] on div at bounding box center [249, 436] width 267 height 23
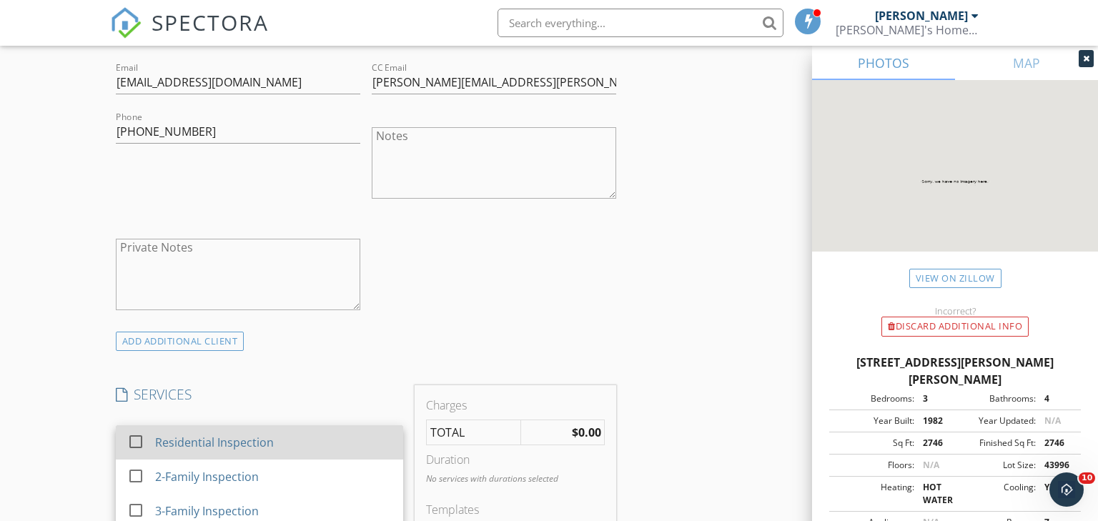
click at [132, 438] on div at bounding box center [136, 442] width 24 height 24
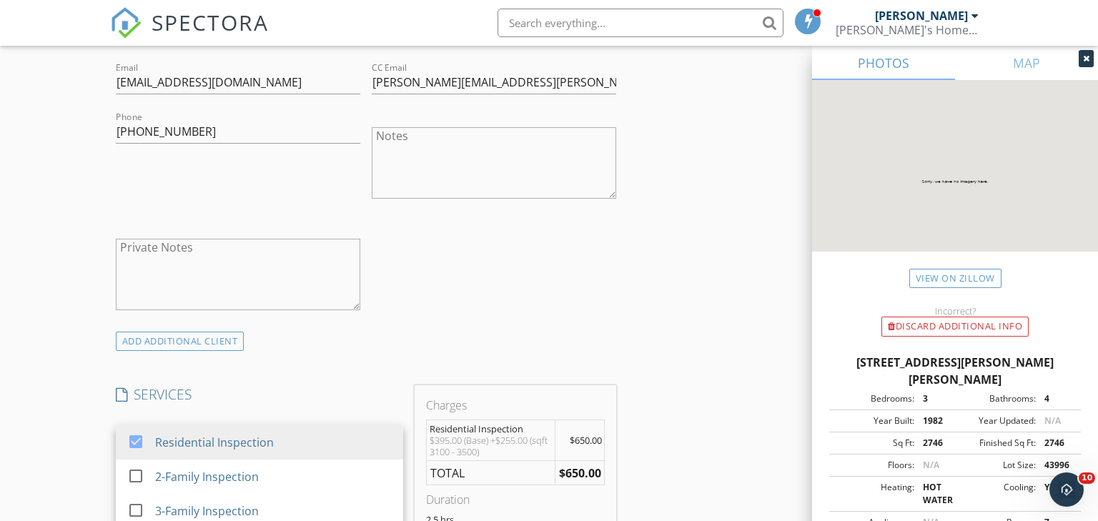
click at [82, 453] on div "New Inspection Click here to use the New Order Form INSPECTOR(S) check_box Ron …" at bounding box center [549, 502] width 1098 height 2506
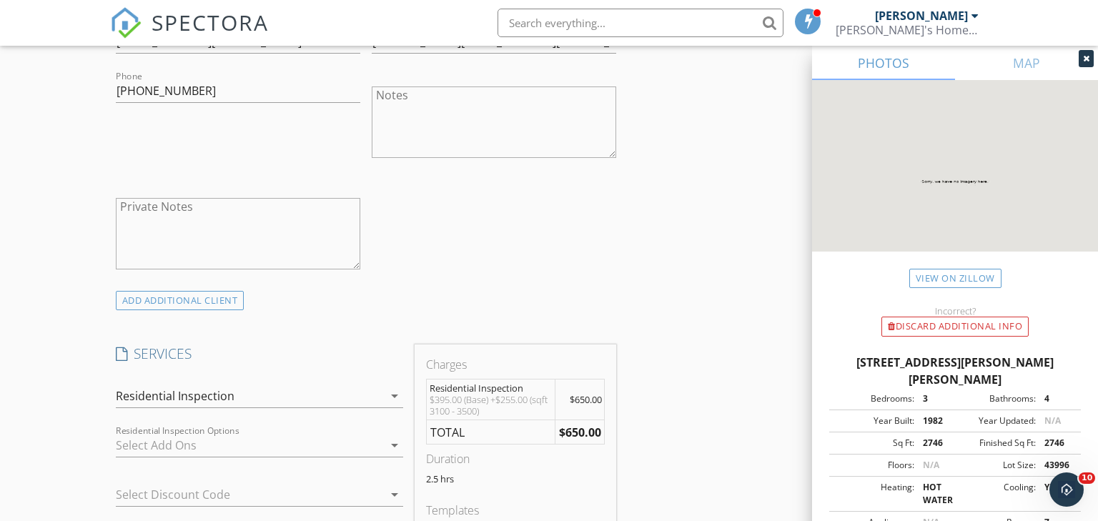
scroll to position [907, 0]
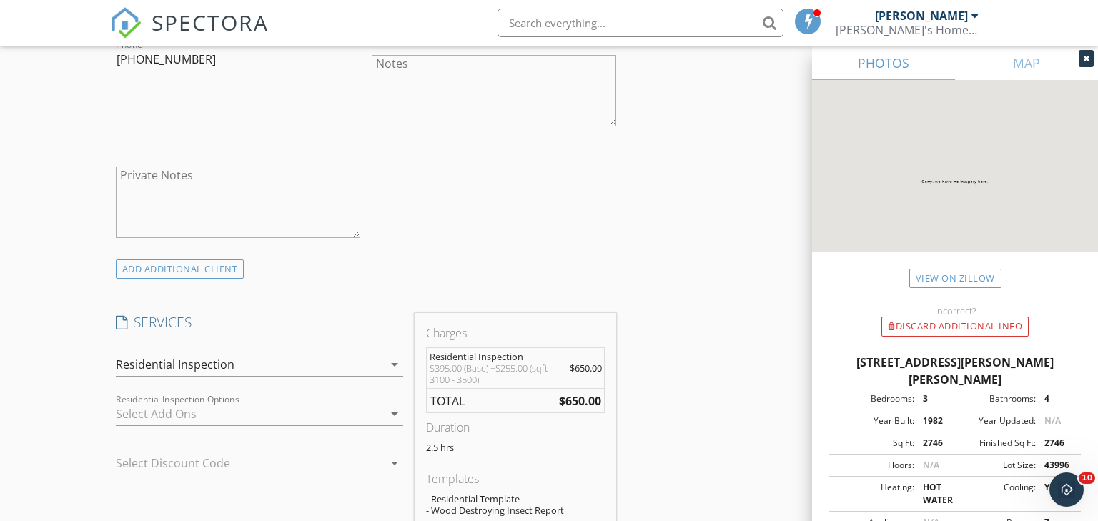
click at [137, 415] on div at bounding box center [249, 414] width 267 height 23
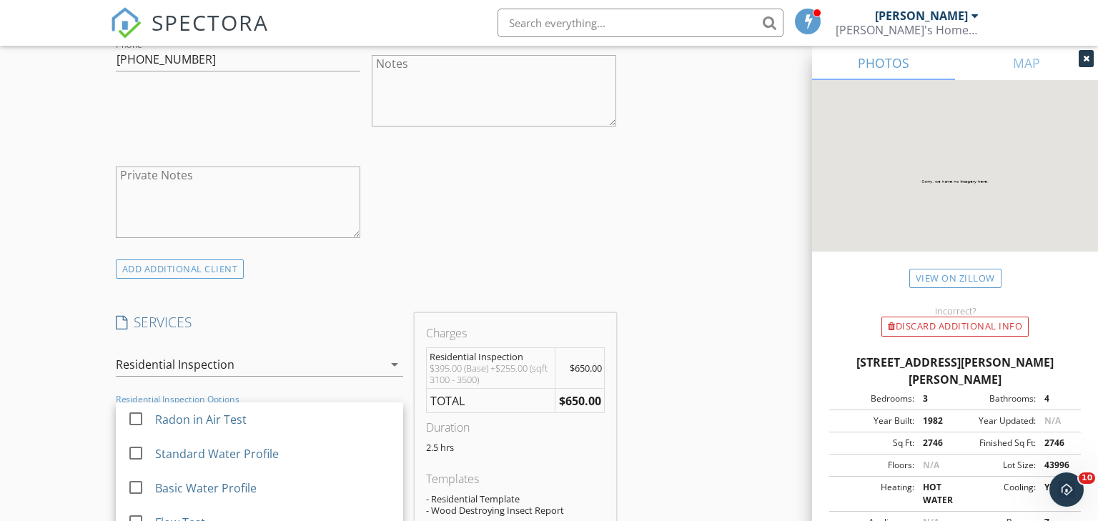
click at [137, 415] on div at bounding box center [136, 419] width 24 height 24
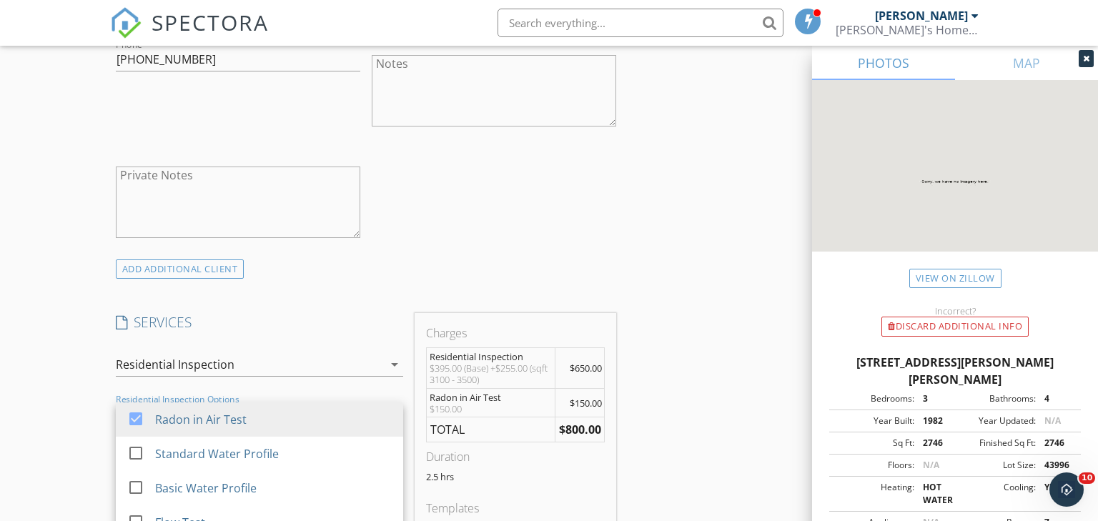
click at [94, 433] on div "New Inspection Click here to use the New Order Form INSPECTOR(S) check_box Ron …" at bounding box center [549, 444] width 1098 height 2535
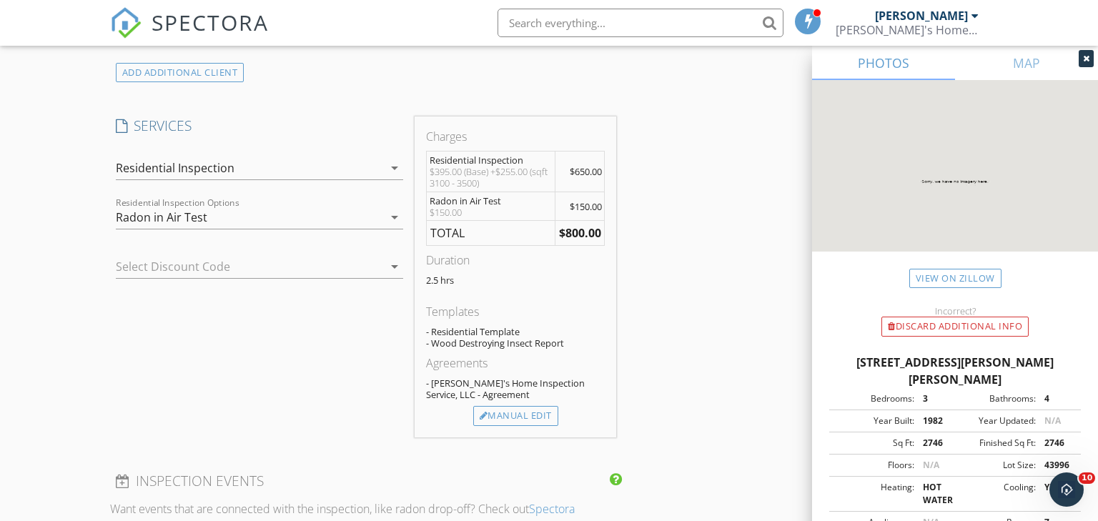
scroll to position [1105, 0]
click at [533, 415] on div "Manual Edit" at bounding box center [515, 415] width 85 height 20
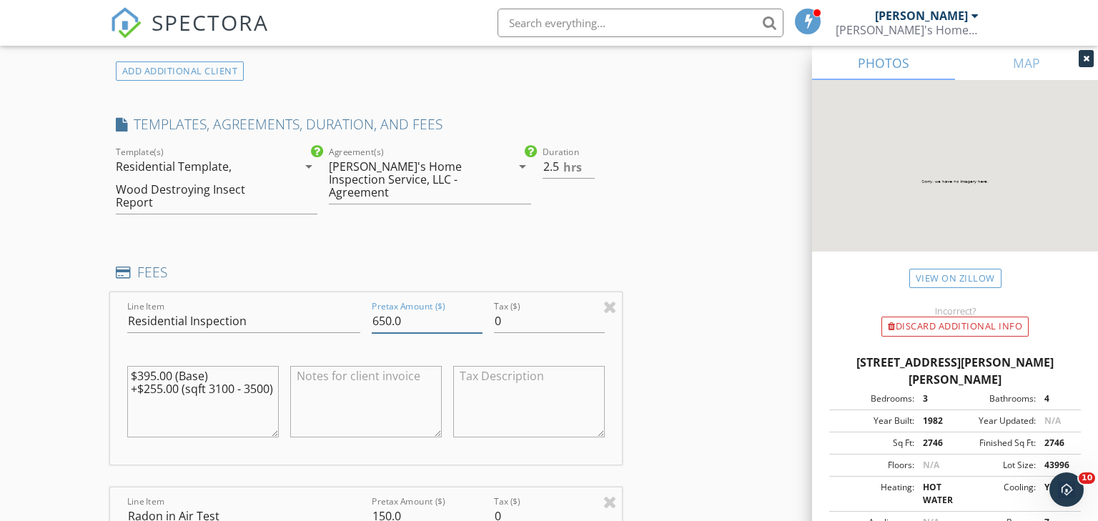
click at [385, 322] on input "650.0" at bounding box center [427, 322] width 111 height 24
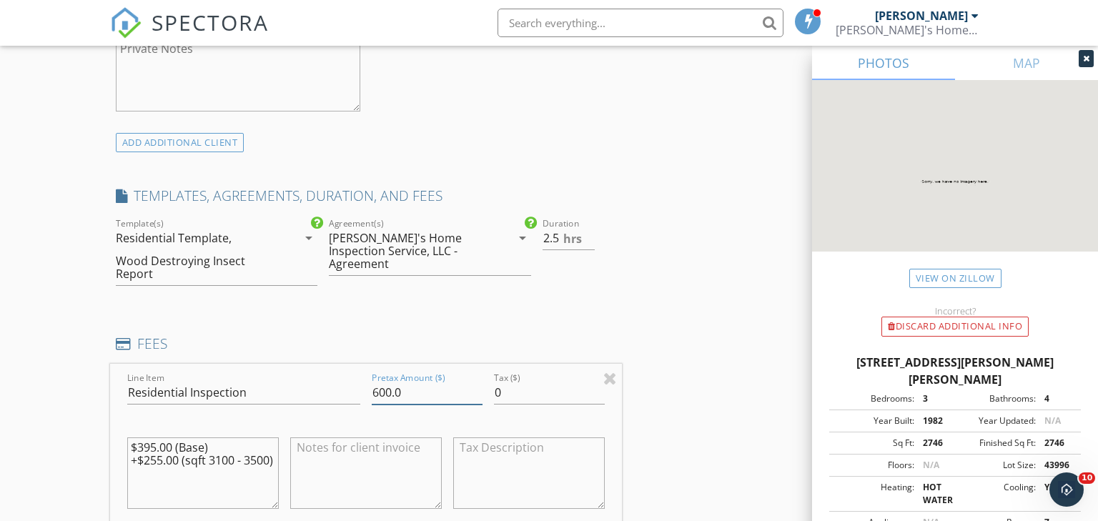
scroll to position [1032, 0]
type input "600.0"
type input "2"
click at [591, 242] on input "2" at bounding box center [569, 240] width 52 height 24
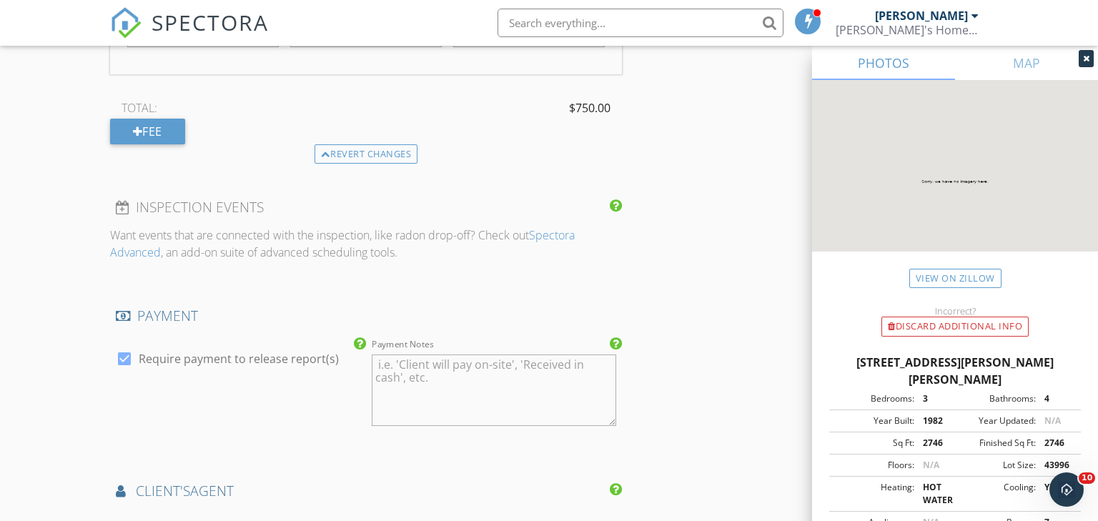
scroll to position [1793, 0]
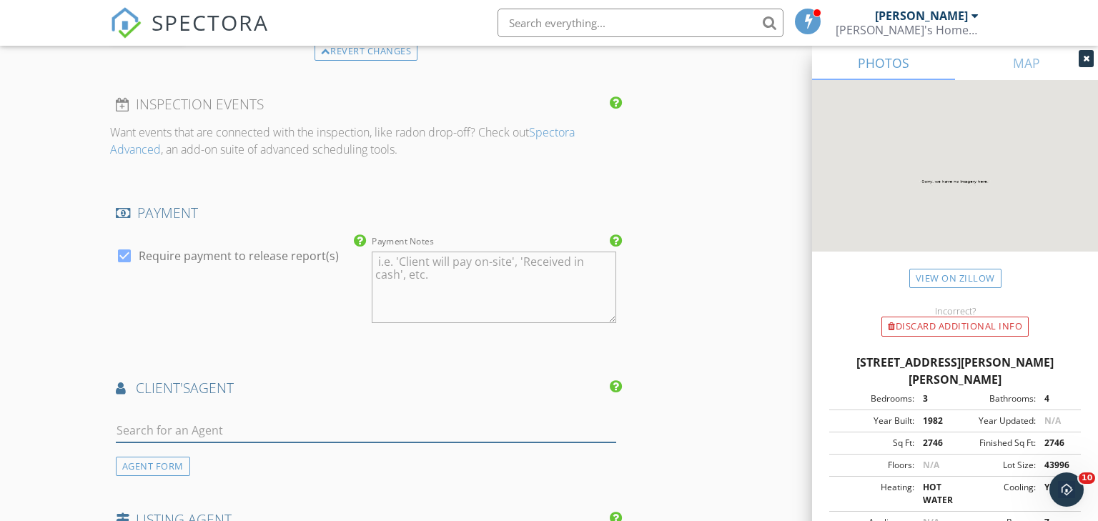
click at [205, 425] on input "text" at bounding box center [366, 431] width 501 height 24
type input "Matt N"
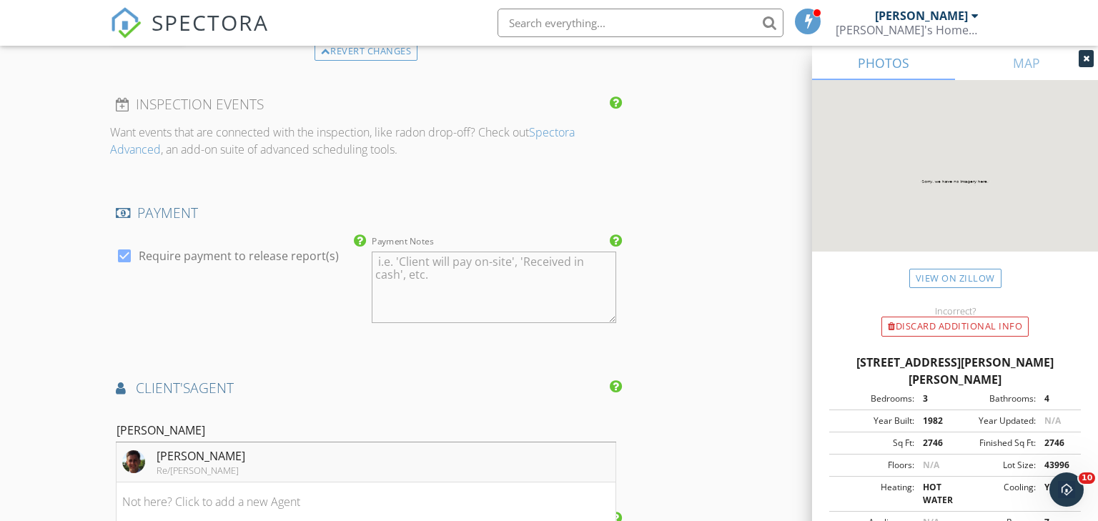
click at [282, 451] on li "Matt Nuzie Re/Max - Trumbull" at bounding box center [367, 463] width 500 height 40
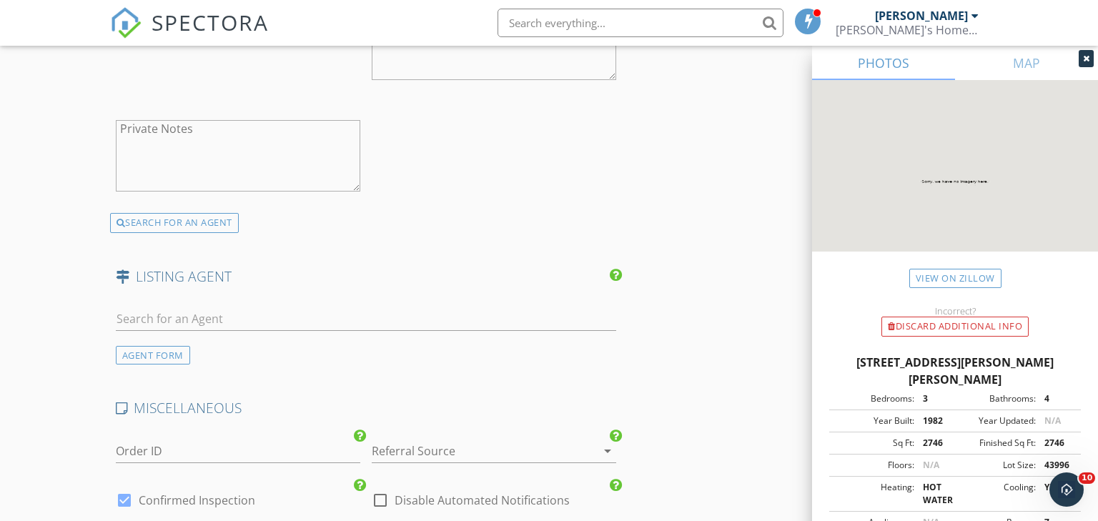
scroll to position [2451, 0]
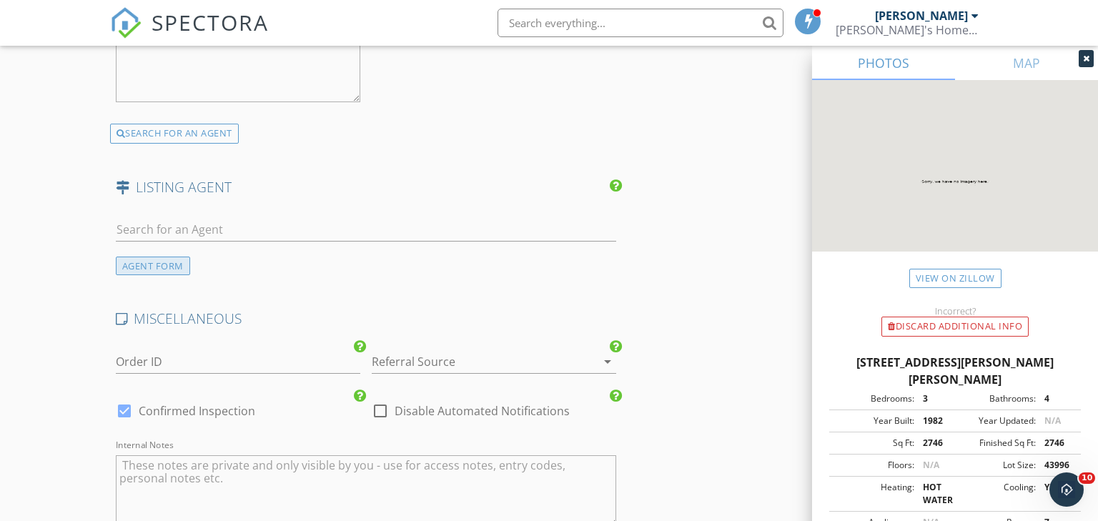
click at [151, 266] on div "AGENT FORM" at bounding box center [153, 266] width 74 height 19
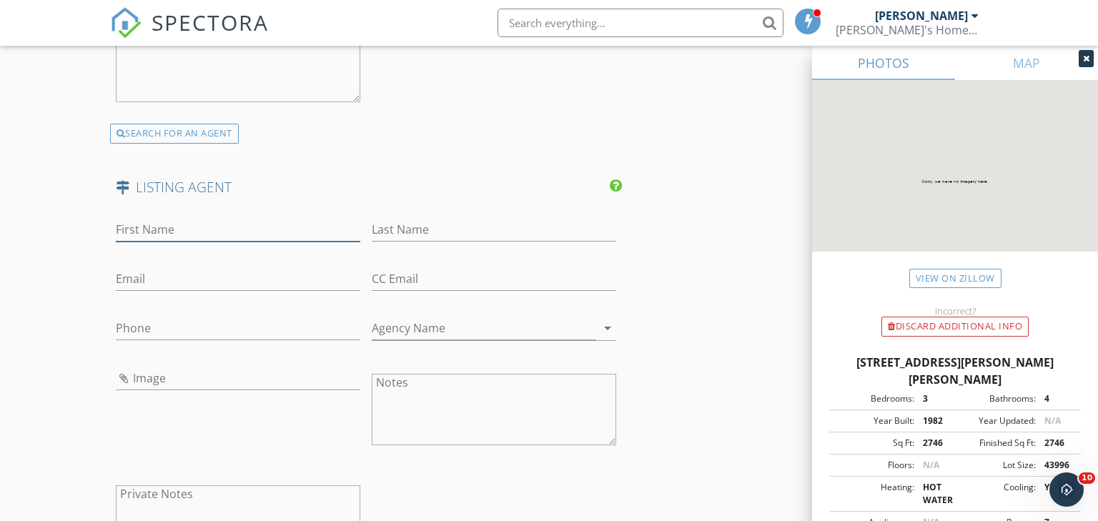
click at [152, 229] on input "First Name" at bounding box center [238, 230] width 245 height 24
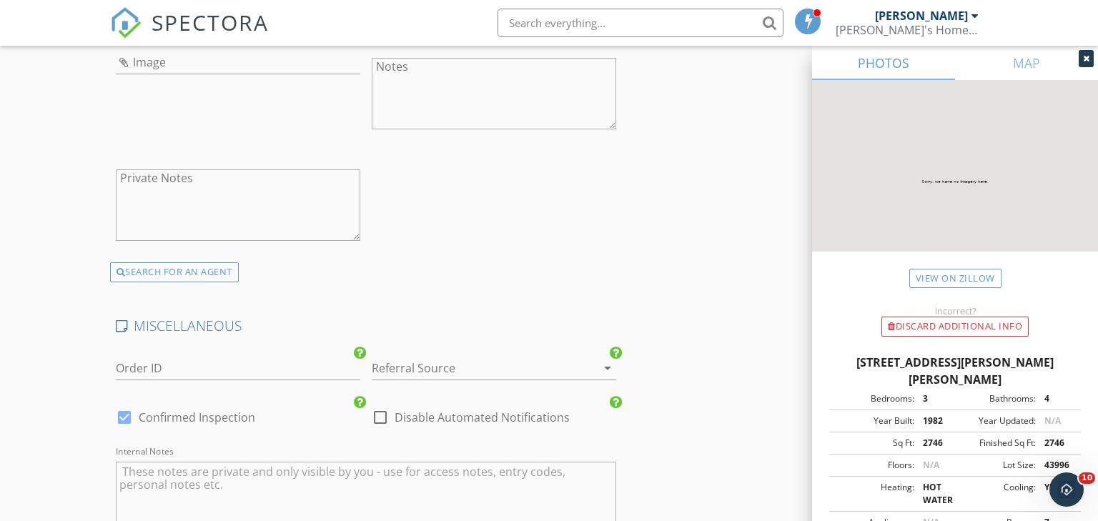
scroll to position [3054, 0]
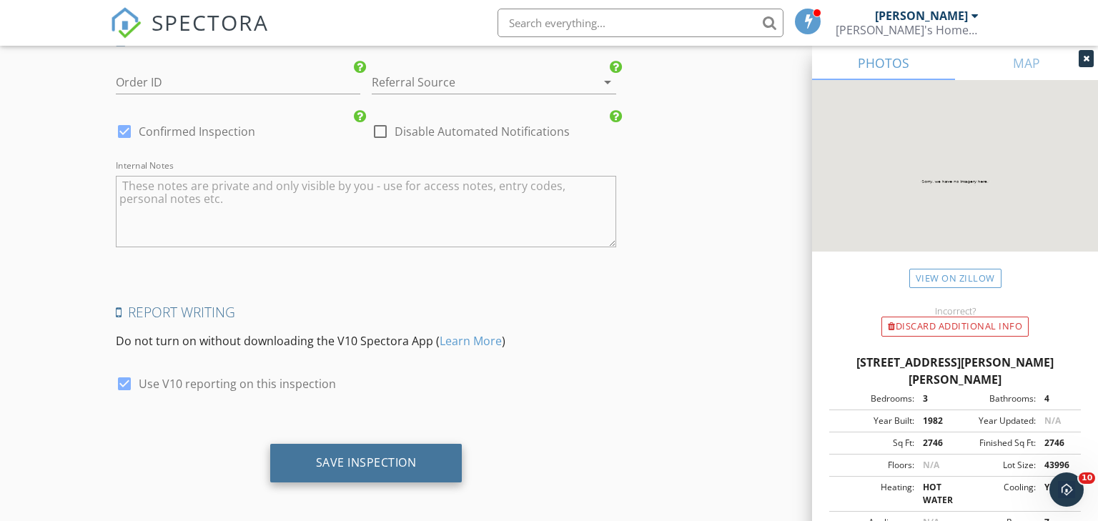
click at [369, 458] on div "Save Inspection" at bounding box center [366, 463] width 101 height 14
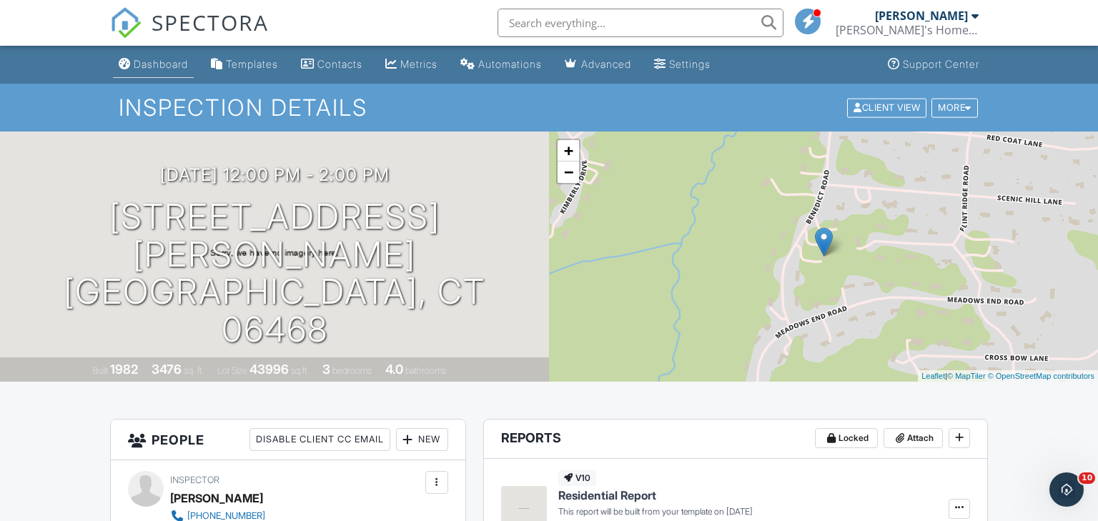
click at [155, 65] on div "Dashboard" at bounding box center [161, 64] width 54 height 12
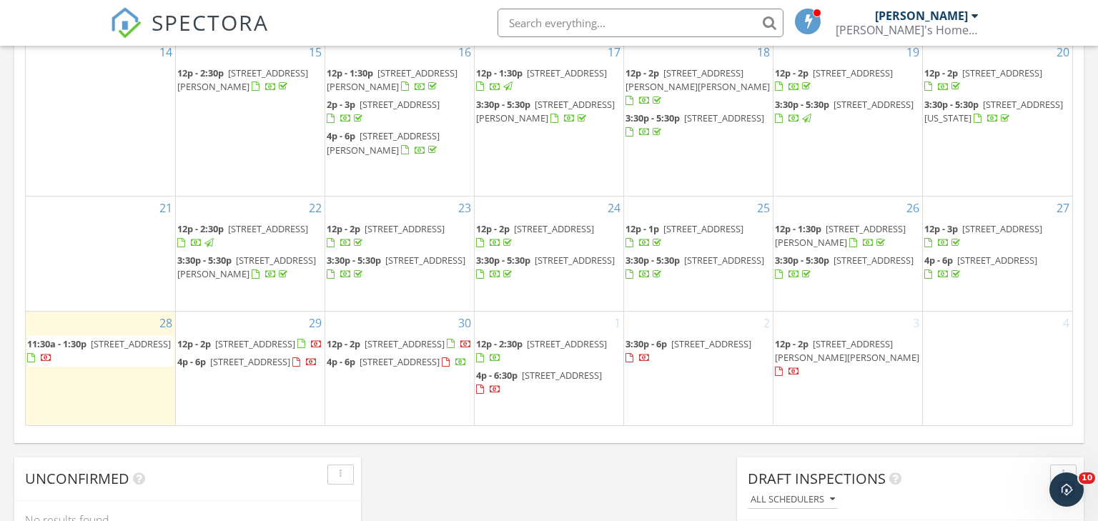
scroll to position [888, 0]
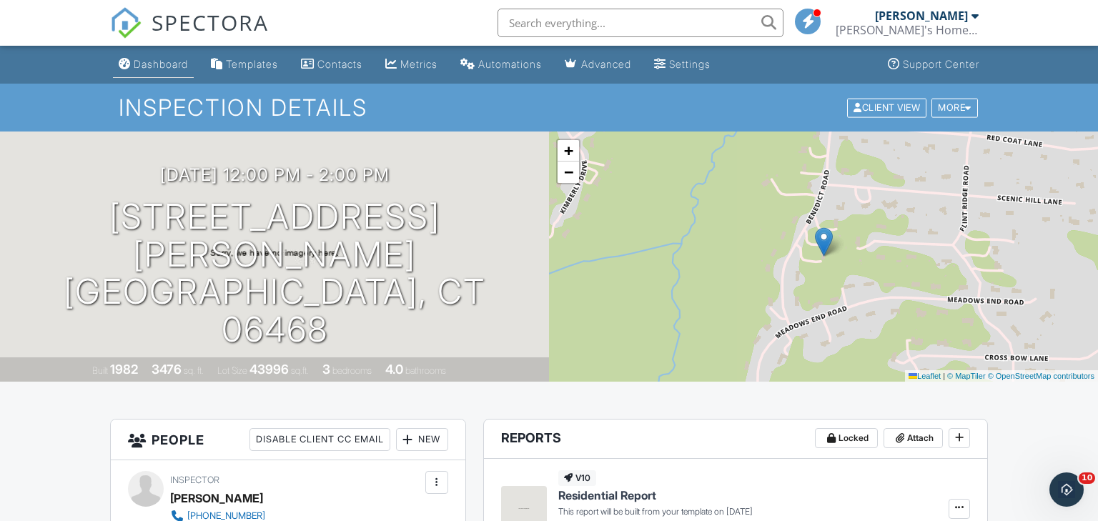
click at [168, 65] on div "Dashboard" at bounding box center [161, 64] width 54 height 12
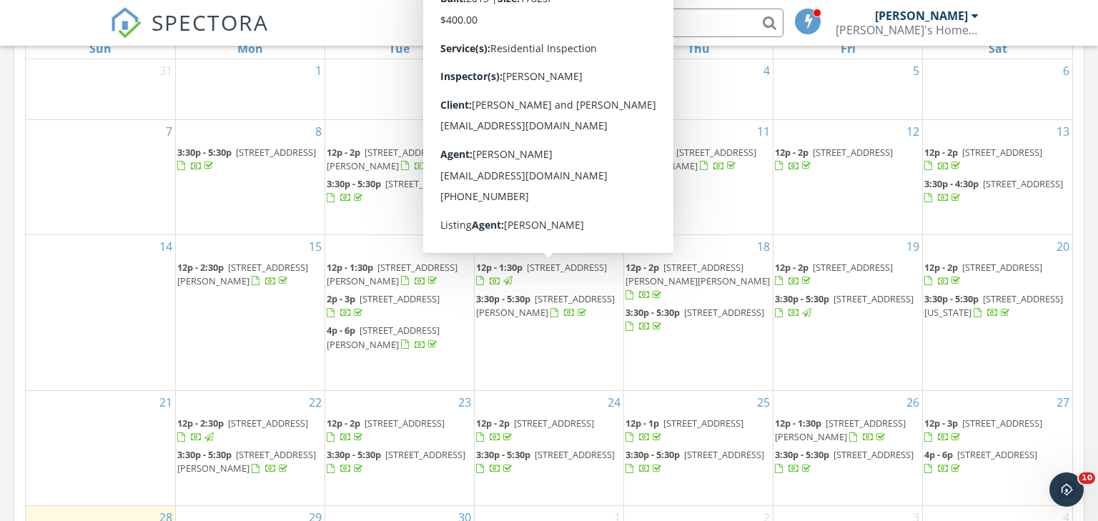
scroll to position [703, 0]
